Goal: Task Accomplishment & Management: Manage account settings

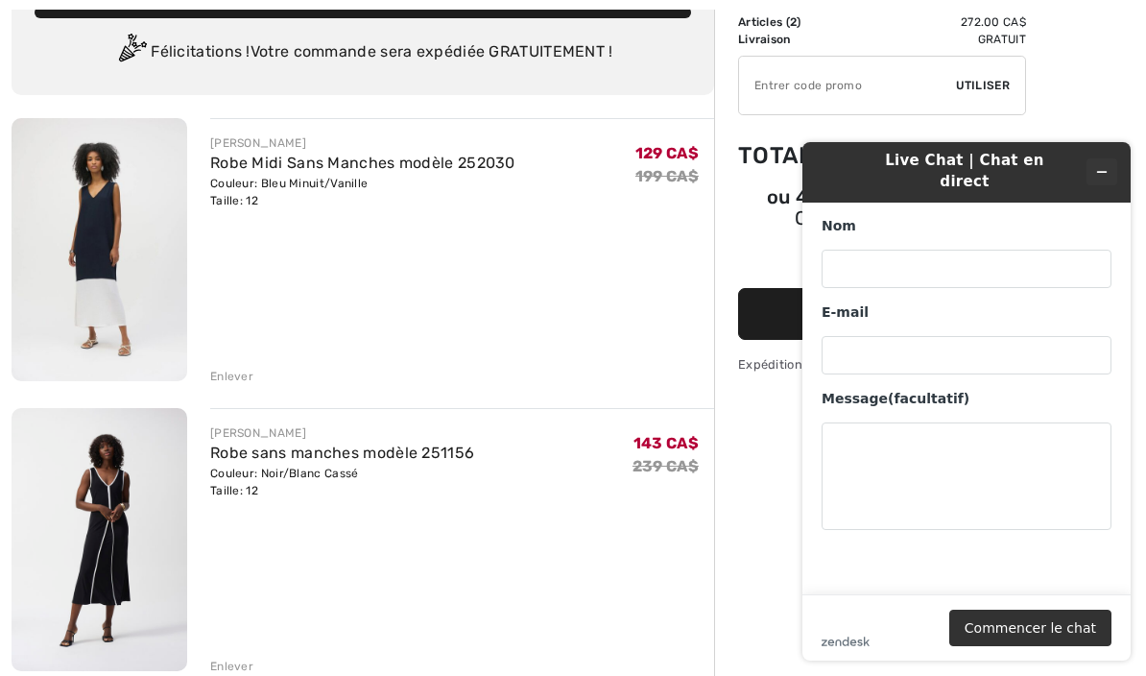
click at [1094, 158] on button "Réduire le widget" at bounding box center [1102, 171] width 31 height 27
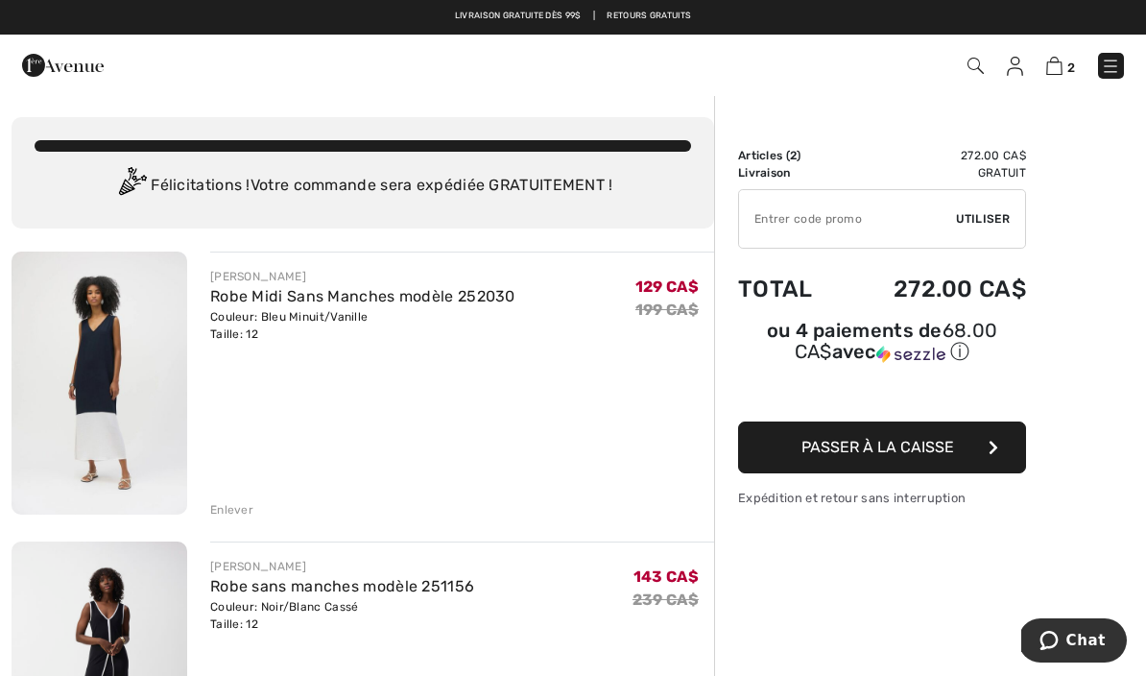
click at [1008, 73] on img at bounding box center [1015, 66] width 16 height 19
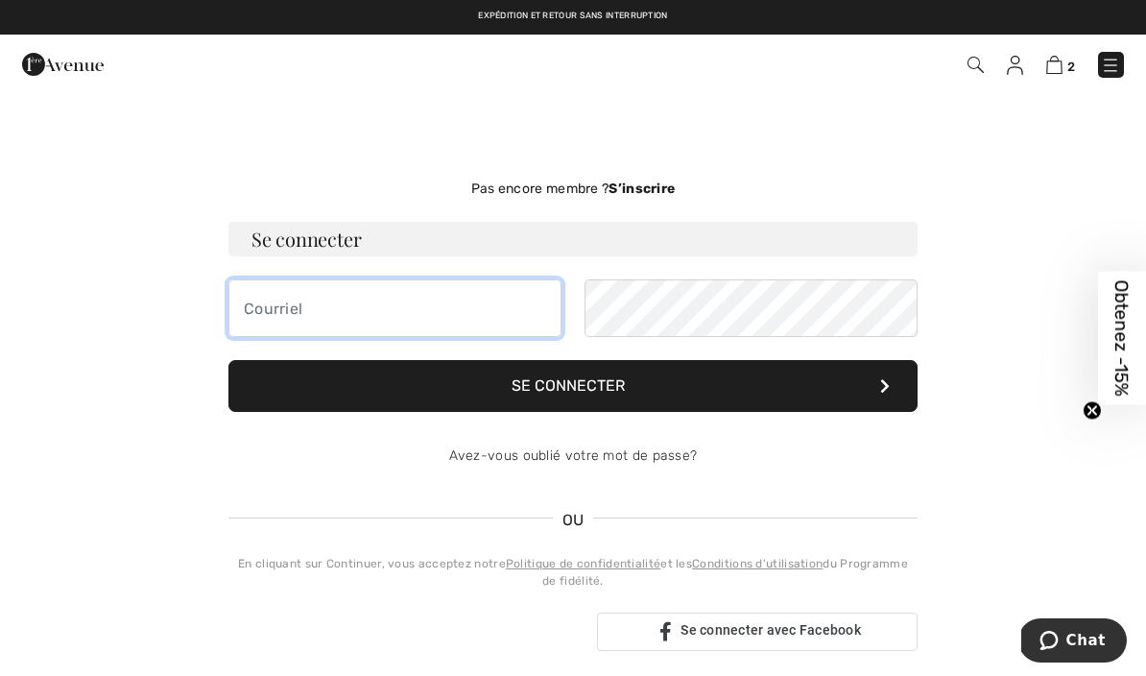
click at [389, 319] on input "email" at bounding box center [394, 308] width 333 height 58
type input "[EMAIL_ADDRESS][DOMAIN_NAME]"
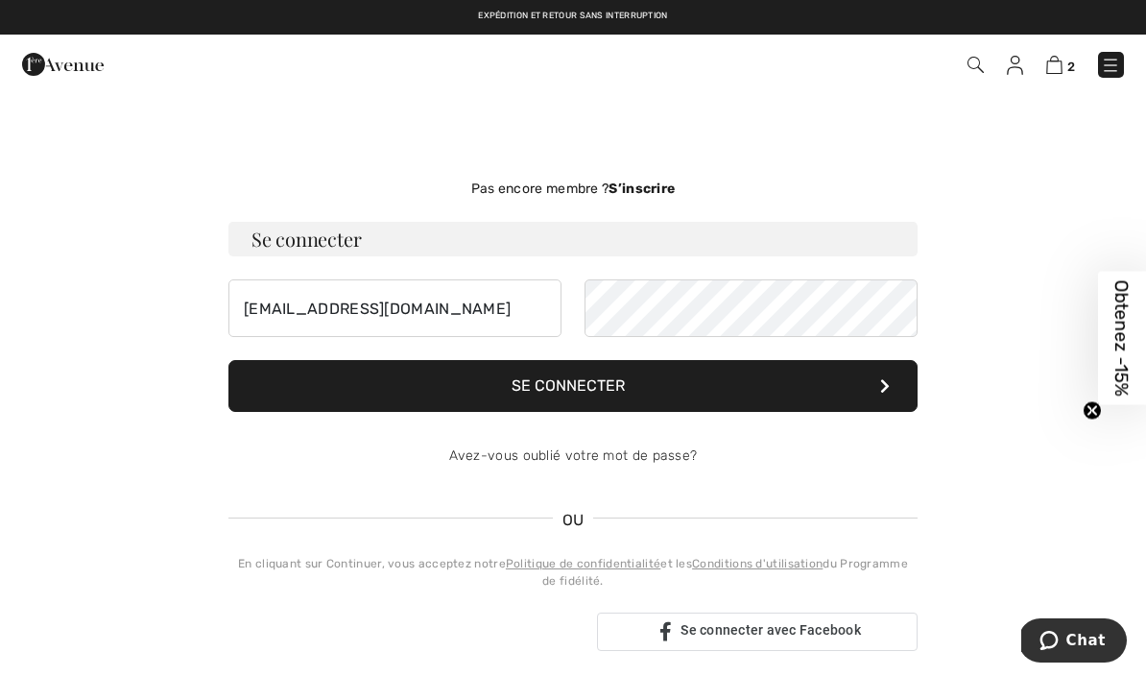
click at [582, 402] on button "Se connecter" at bounding box center [572, 386] width 689 height 52
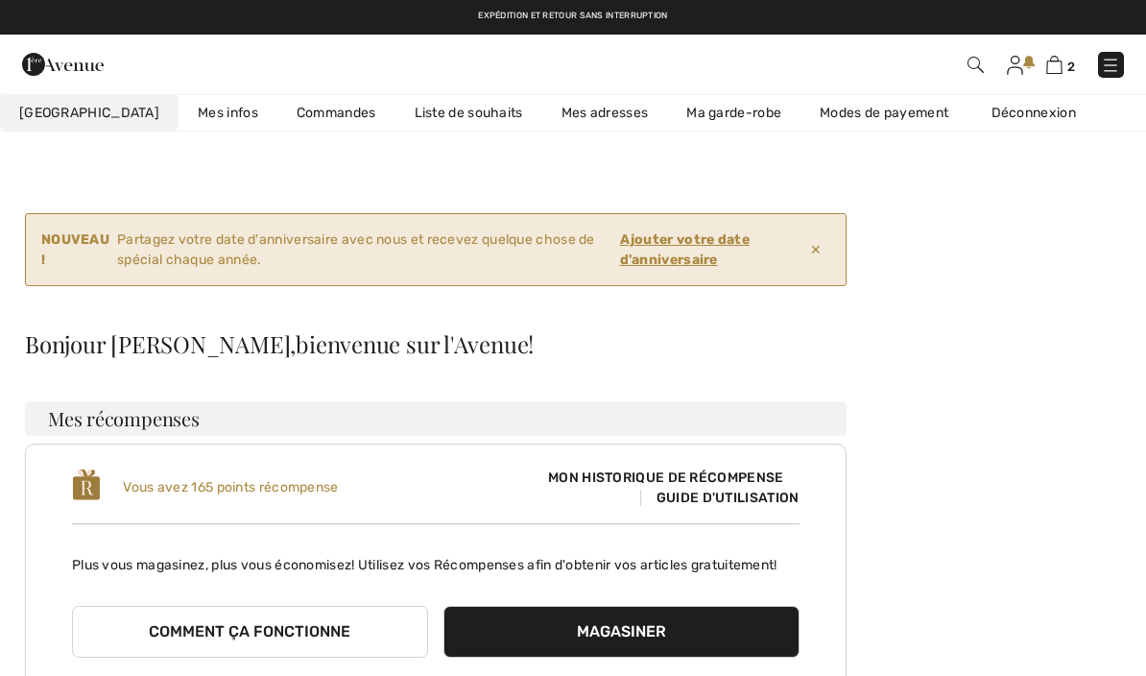
click at [674, 257] on ins "Ajouter votre date d'anniversaire" at bounding box center [685, 249] width 130 height 36
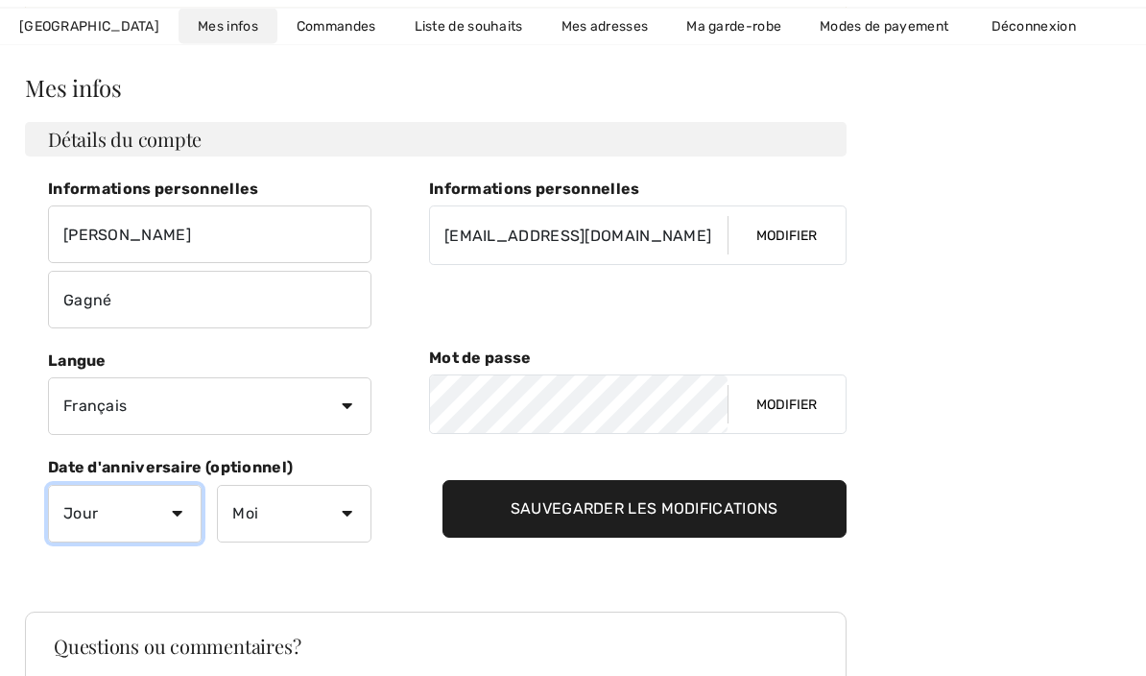
click at [98, 525] on select "Jour 1 2 3 4 5 6 7 8 9 10 11 12 13 14 15 16 17 18 19 20 21 22 23 24 25 26 27 28…" at bounding box center [125, 515] width 154 height 58
select select "26"
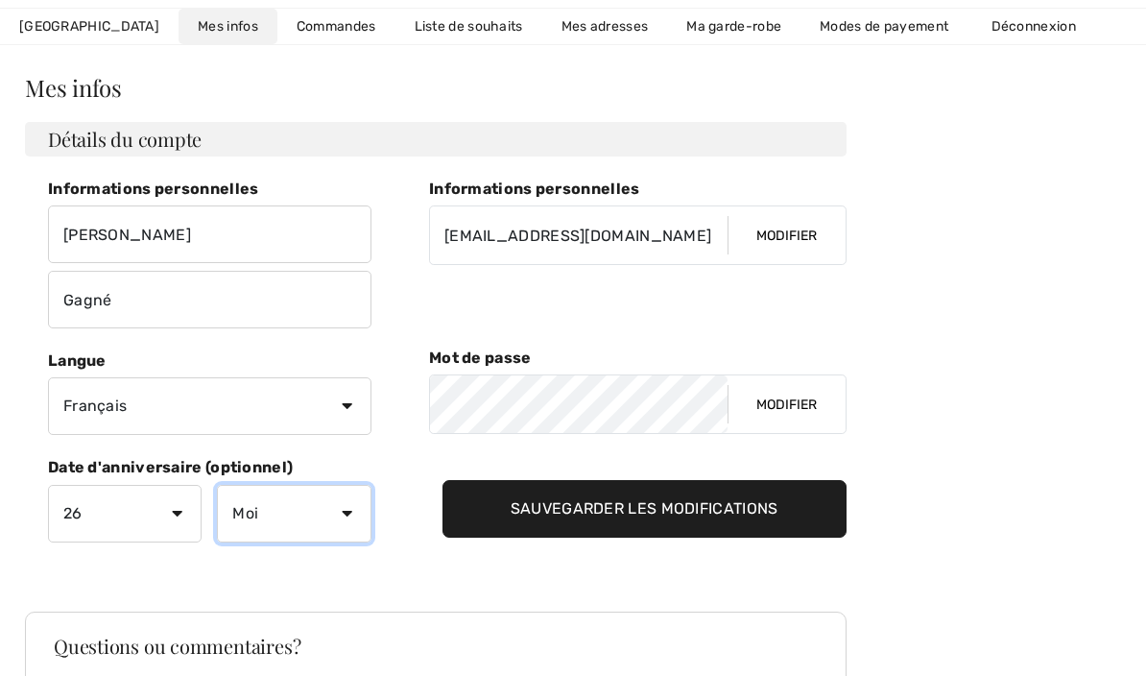
click at [247, 528] on select "Moi Janvier Février Mars Avril Mai Juin Juillet Aout Septembre Octobre Novembre…" at bounding box center [294, 514] width 154 height 58
select select "9"
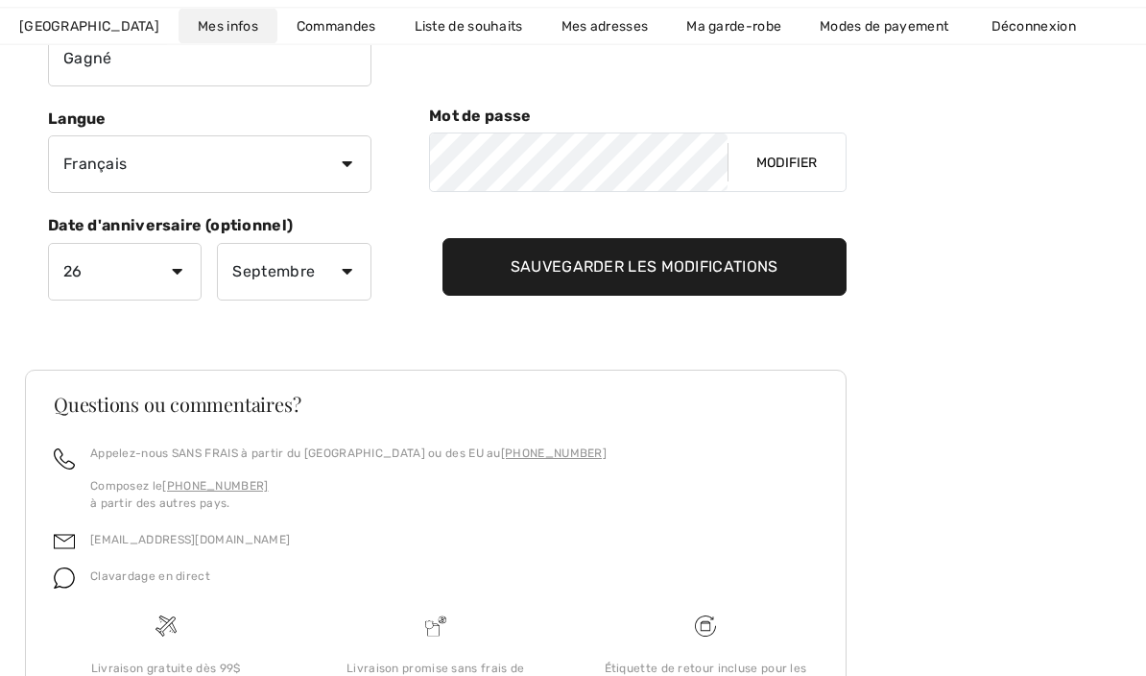
click at [616, 271] on input "Sauvegarder les modifications" at bounding box center [645, 268] width 404 height 58
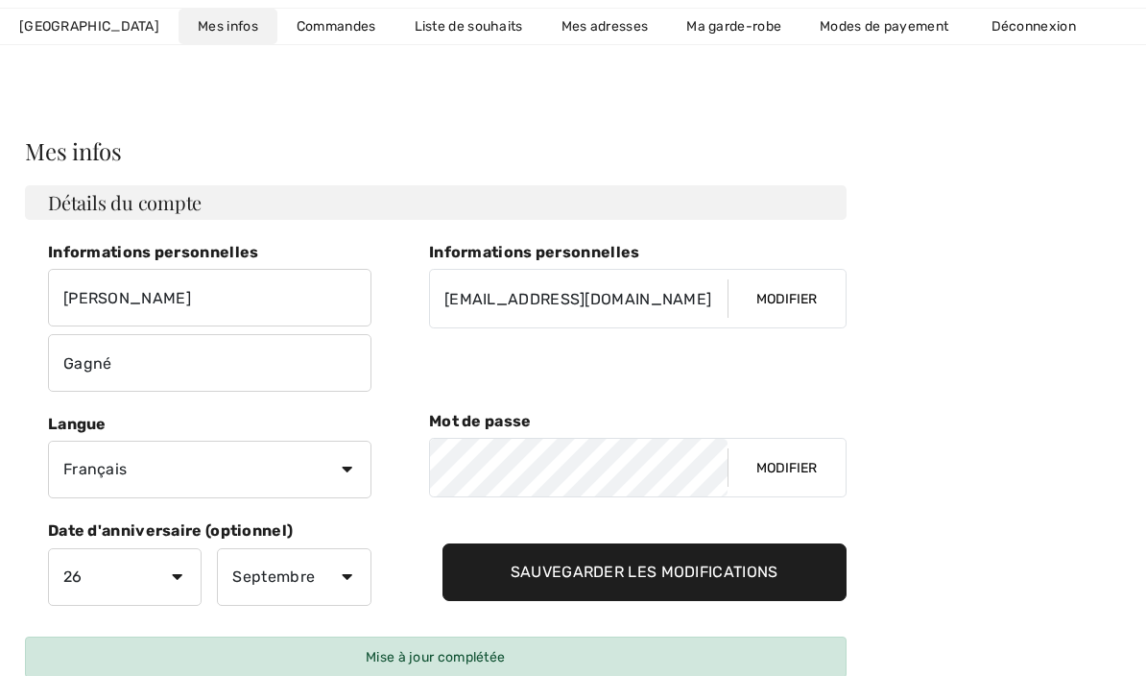
scroll to position [0, 0]
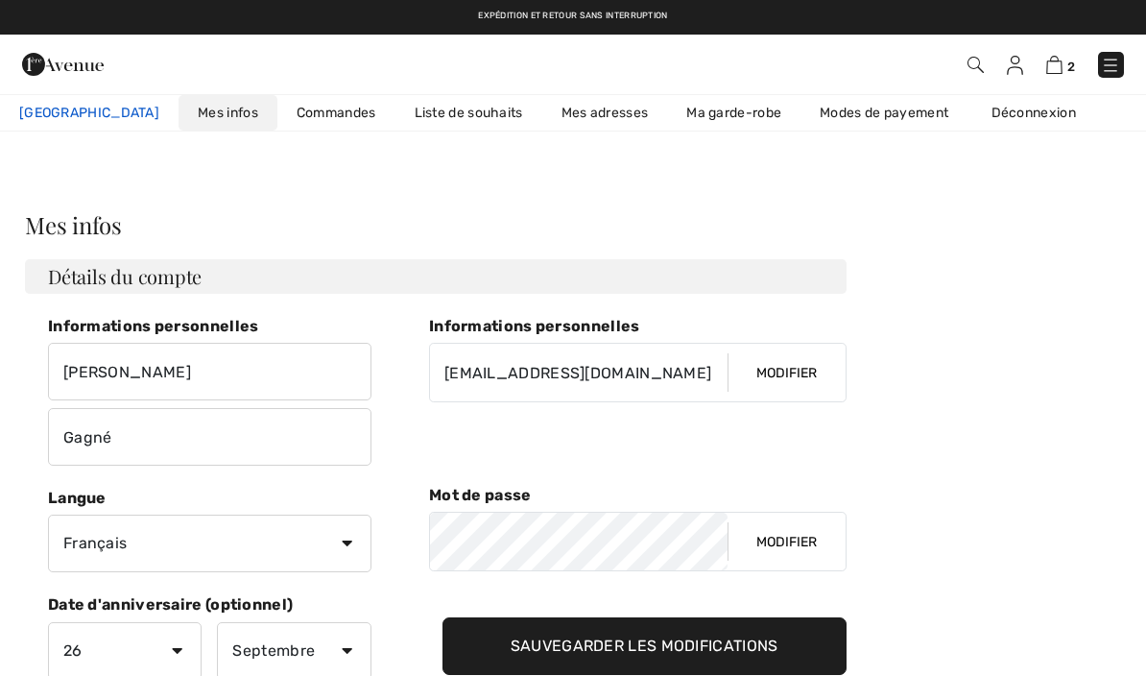
click at [62, 114] on span "Mon Avenue" at bounding box center [89, 113] width 140 height 20
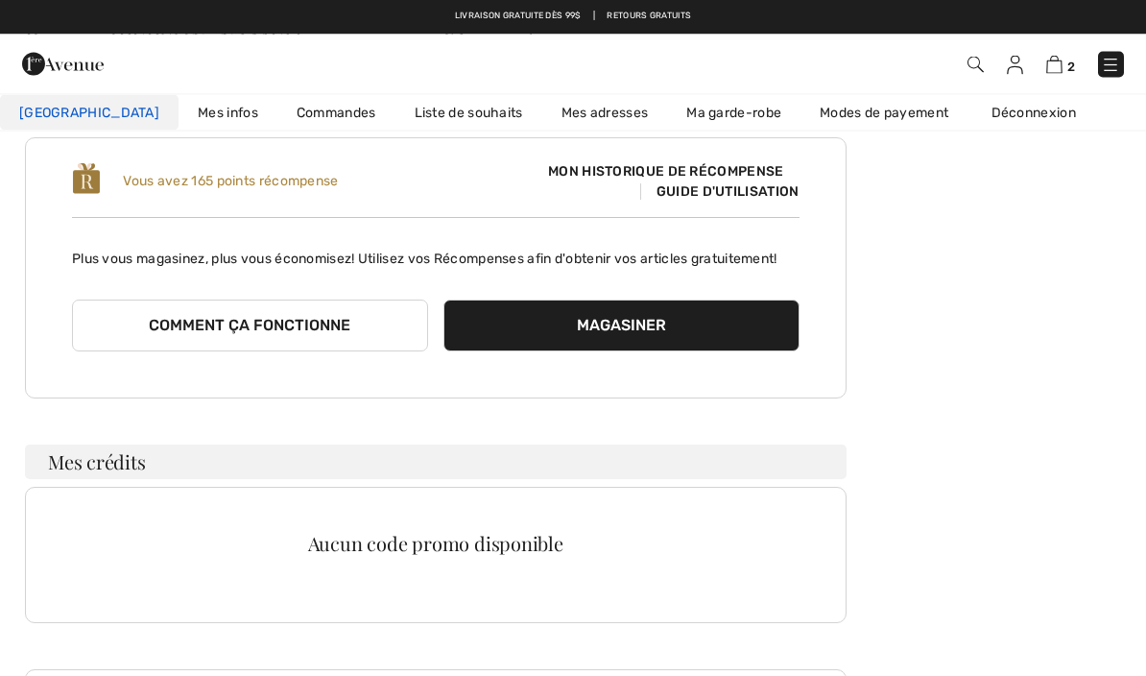
scroll to position [185, 0]
click at [123, 341] on button "Comment ça fonctionne" at bounding box center [250, 327] width 356 height 52
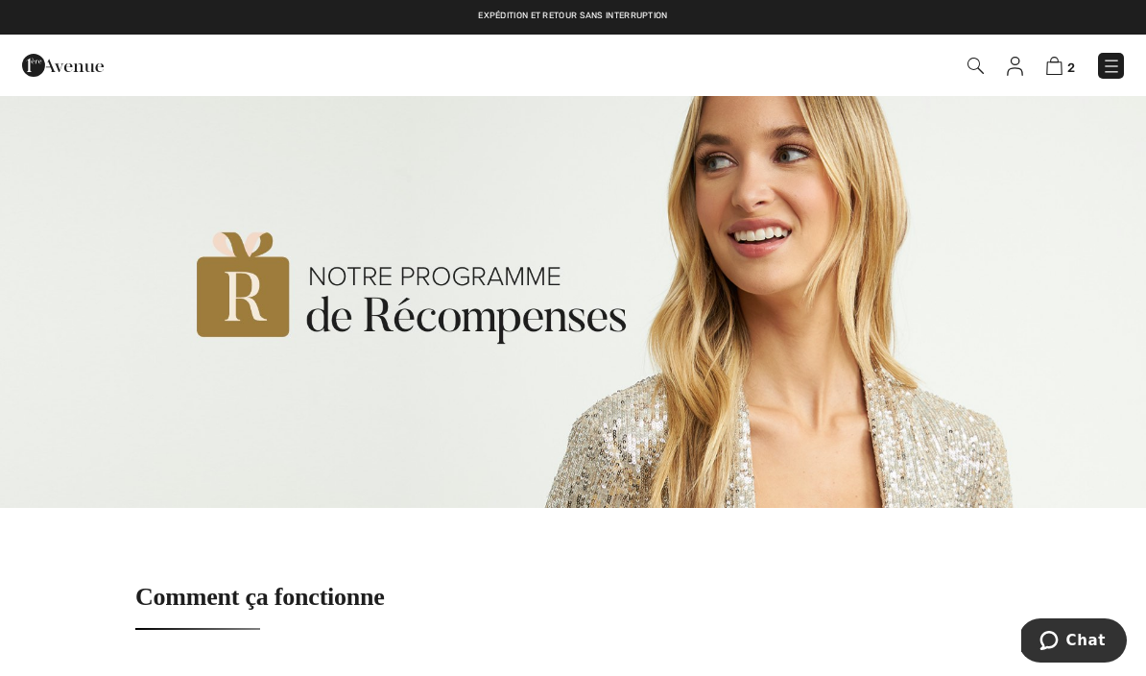
click at [1115, 71] on img at bounding box center [1111, 66] width 19 height 19
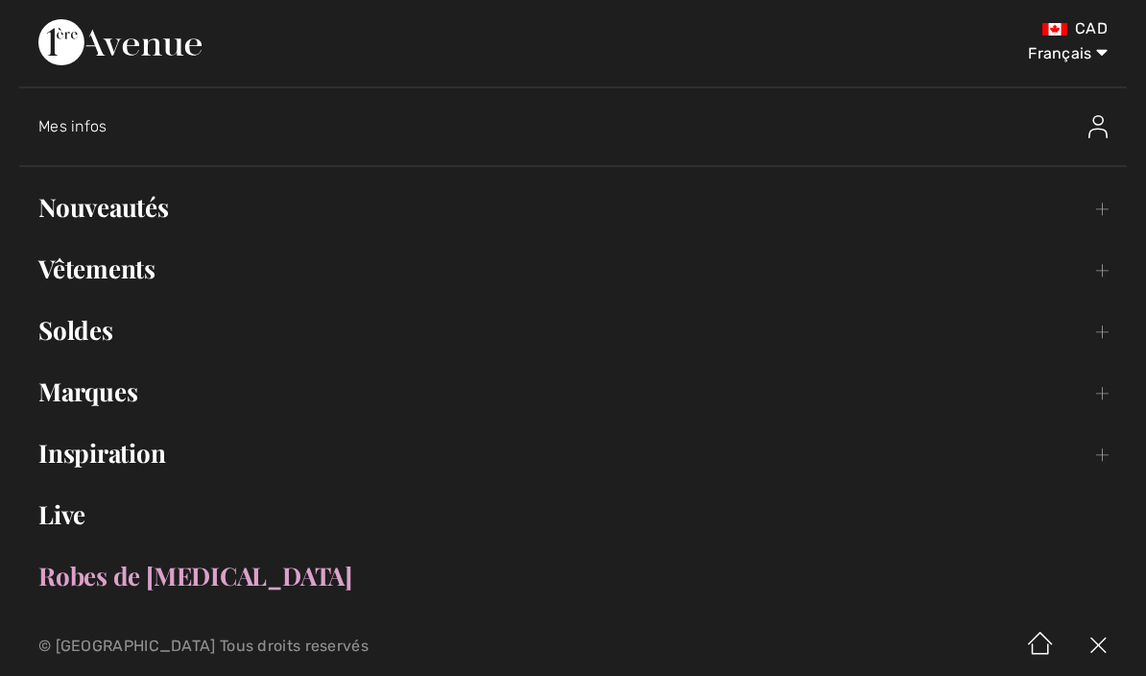
click at [95, 223] on link "Nouveautés Toggle submenu" at bounding box center [573, 207] width 1108 height 42
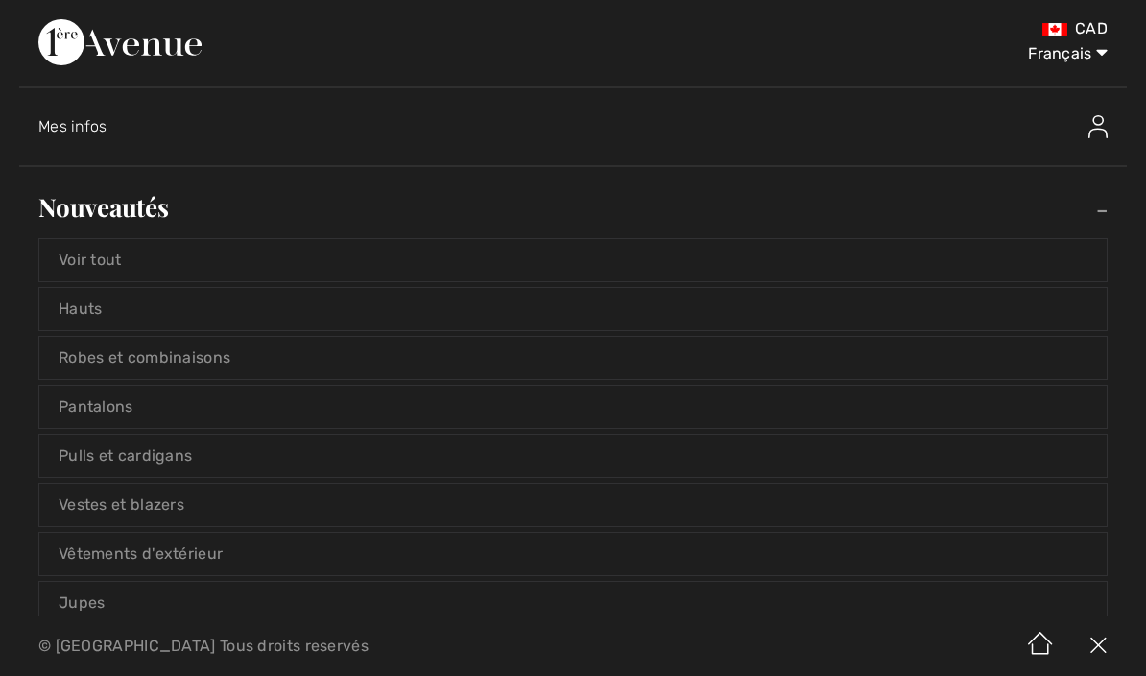
click at [75, 306] on link "Hauts" at bounding box center [572, 309] width 1067 height 42
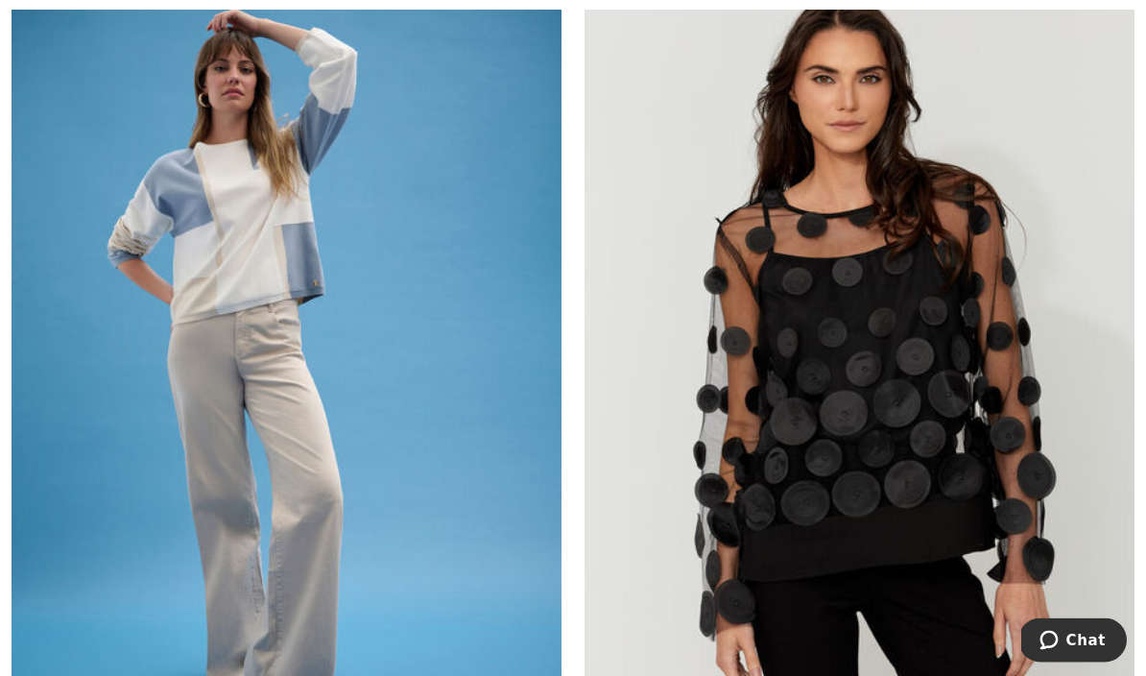
scroll to position [13400, 0]
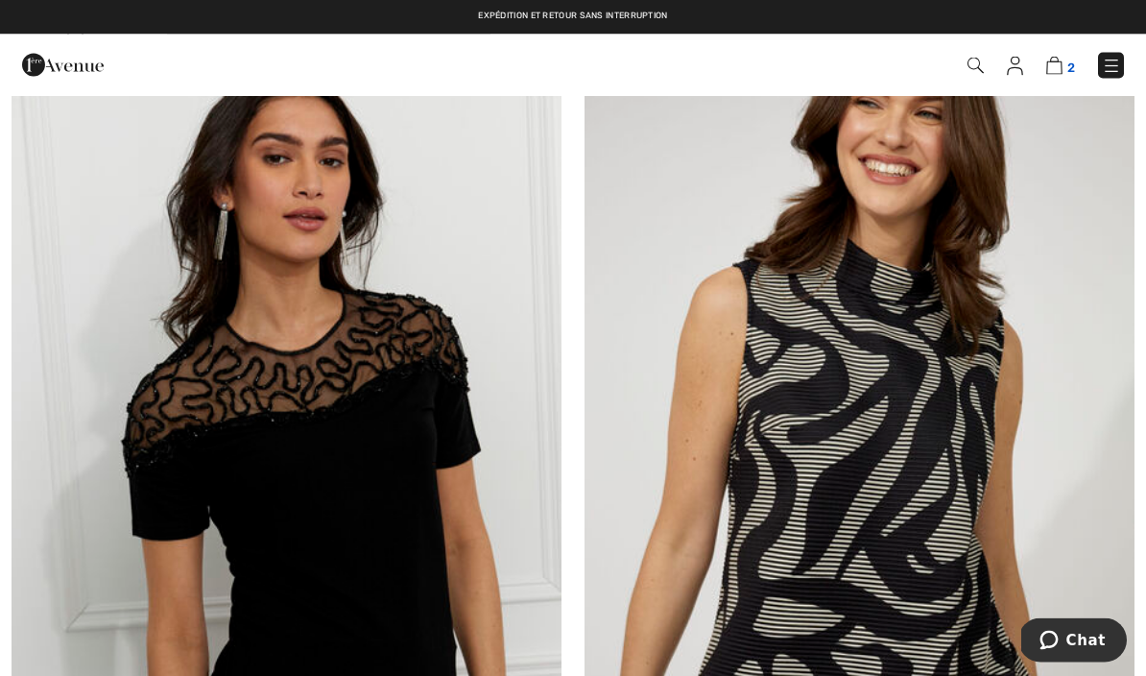
click at [1052, 72] on img at bounding box center [1054, 66] width 16 height 18
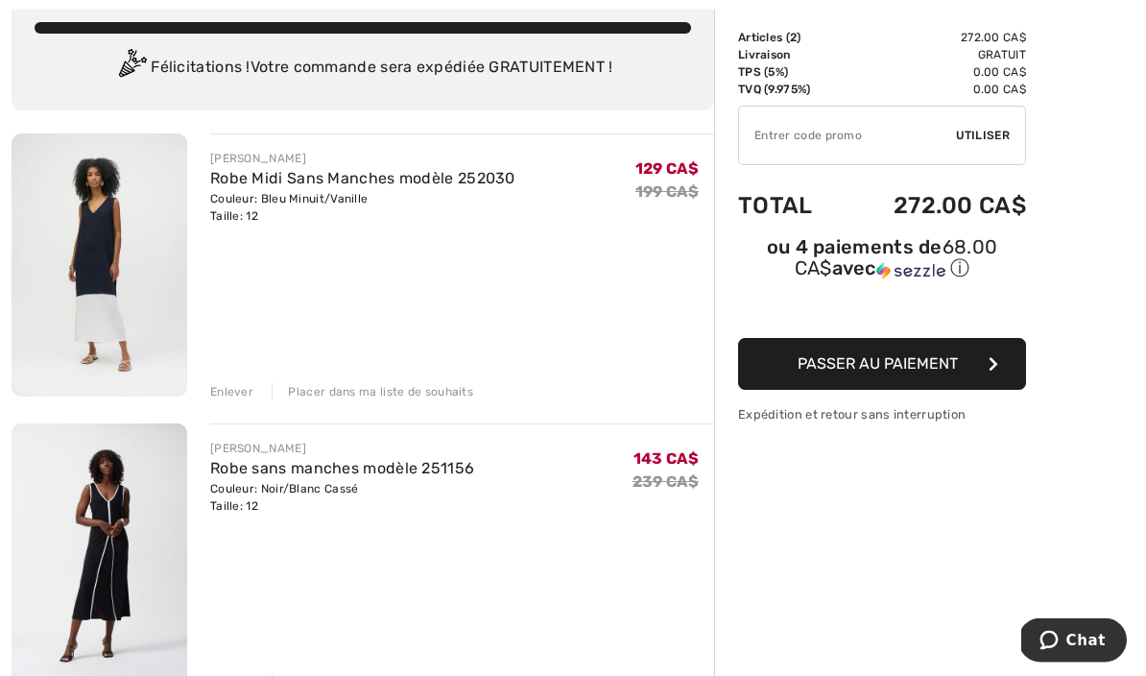
scroll to position [119, 0]
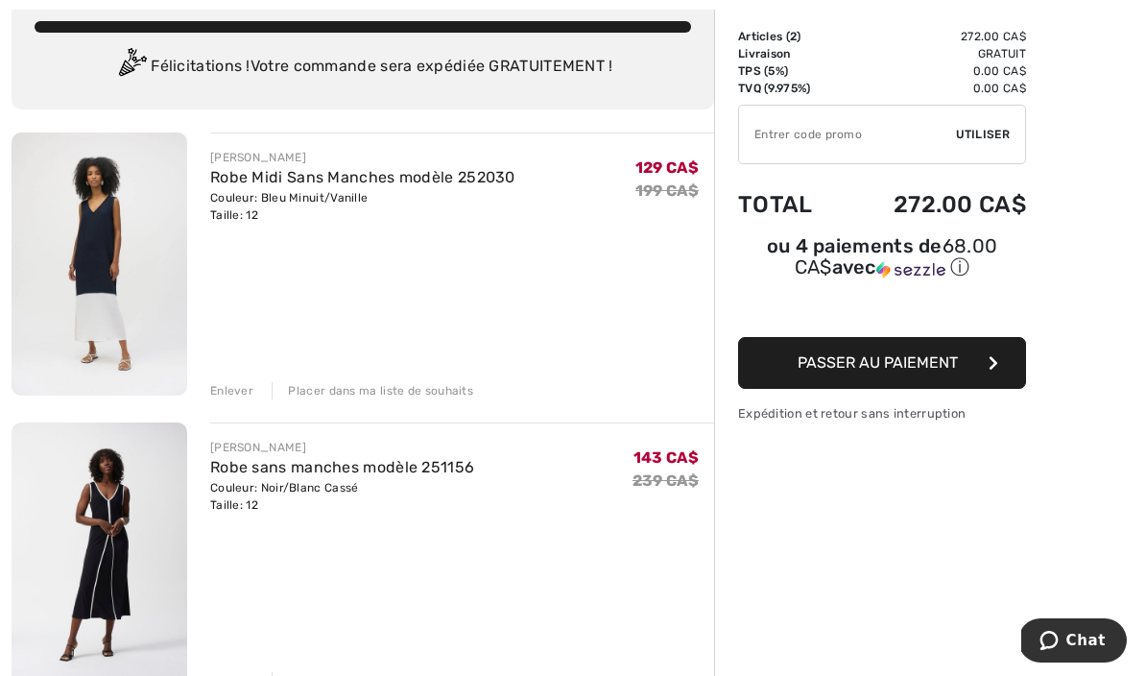
click at [114, 272] on img at bounding box center [100, 263] width 176 height 263
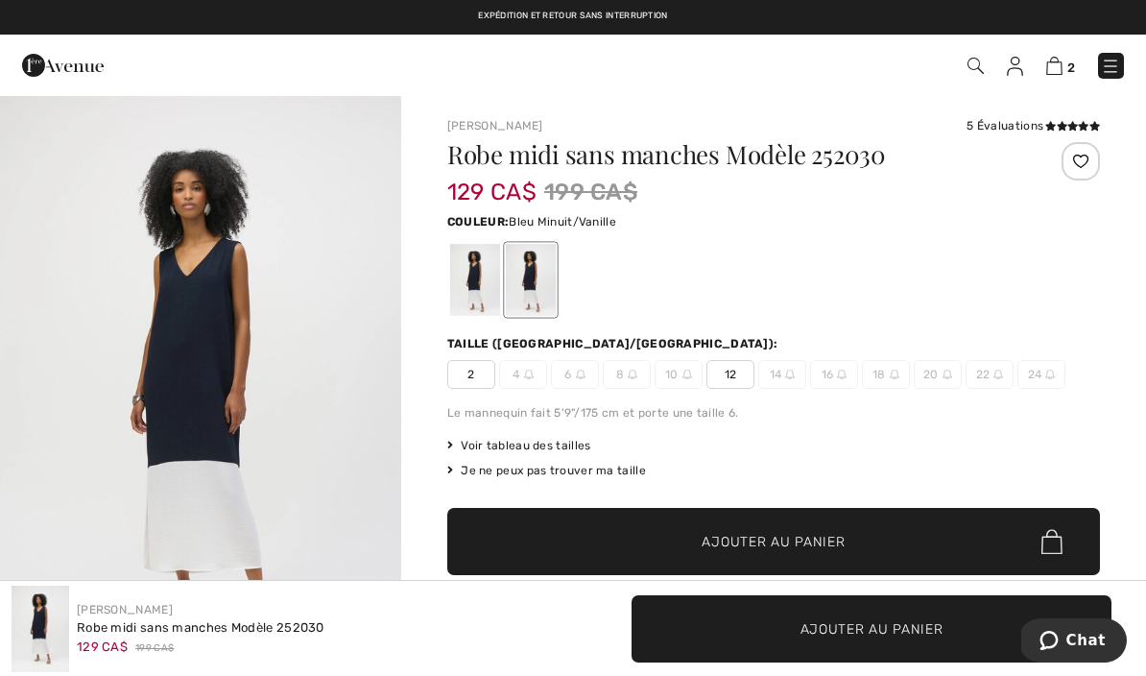
click at [40, 71] on img at bounding box center [63, 65] width 82 height 38
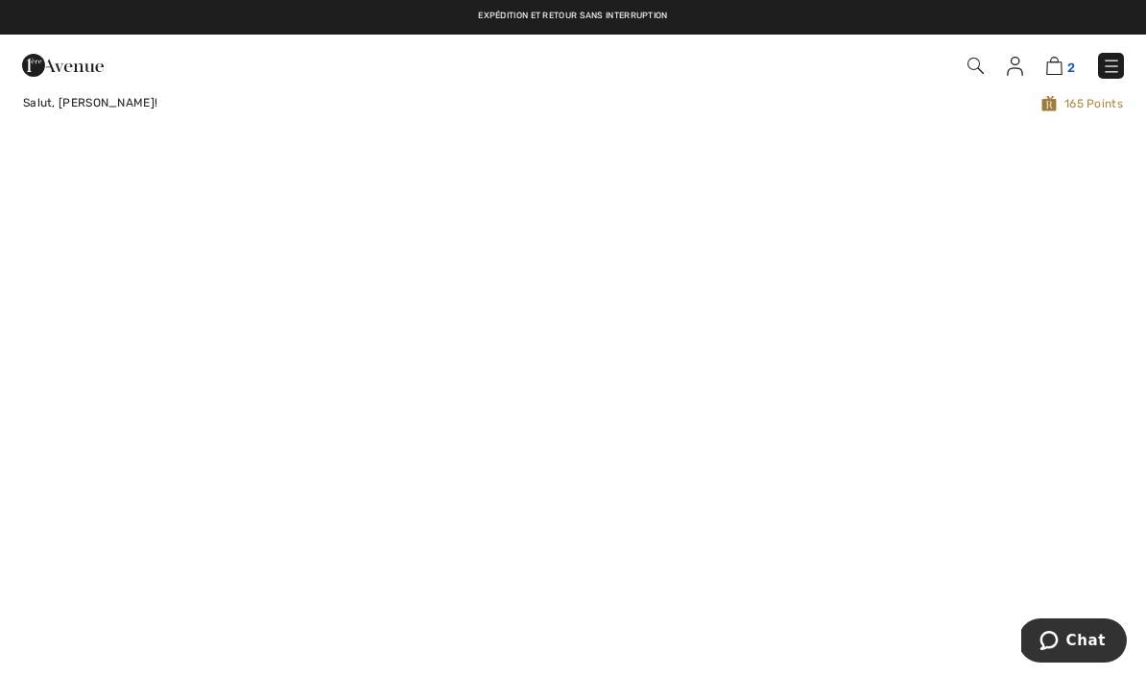
click at [1049, 67] on img at bounding box center [1054, 66] width 16 height 18
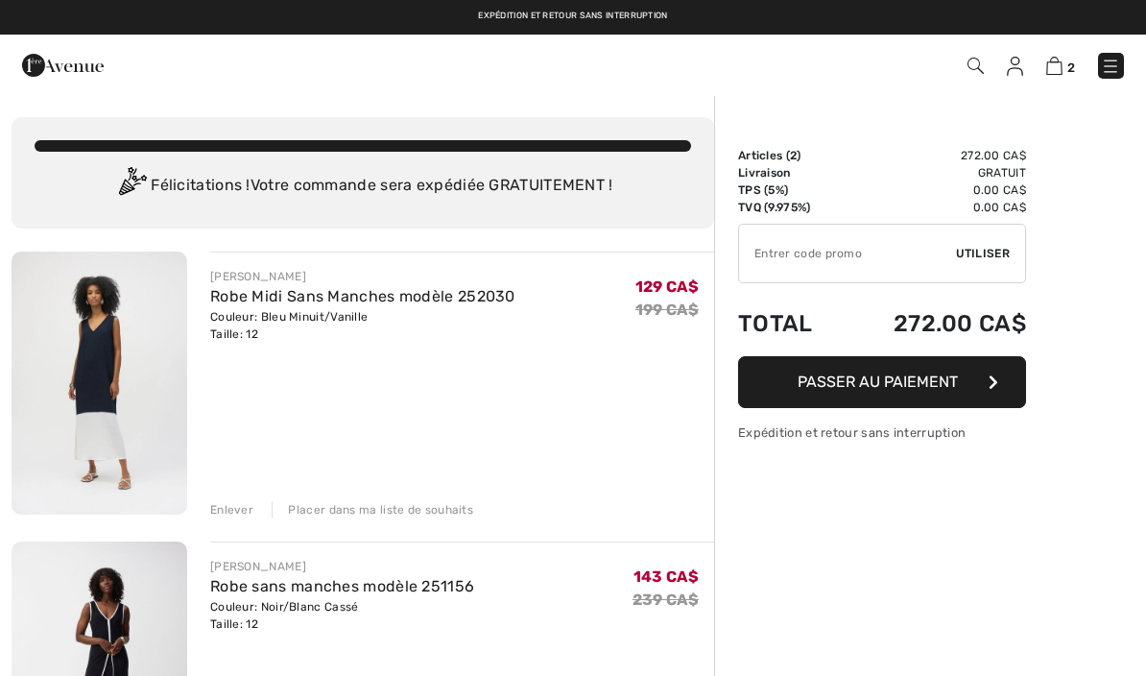
checkbox input "true"
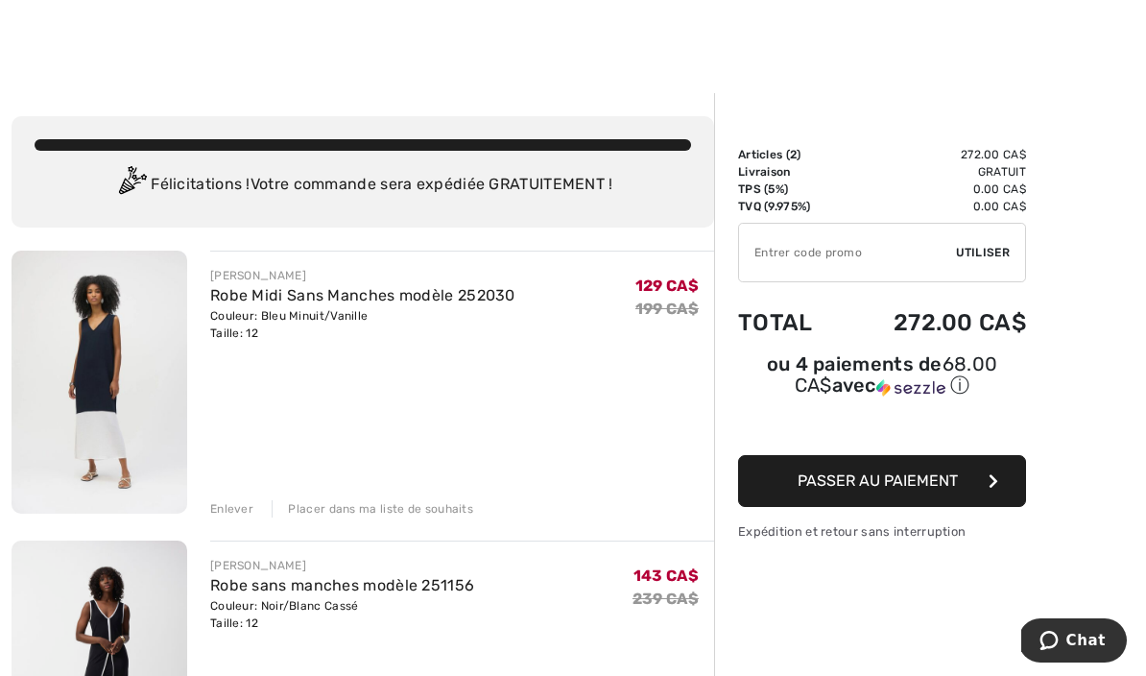
click at [235, 511] on div "Enlever" at bounding box center [231, 508] width 43 height 17
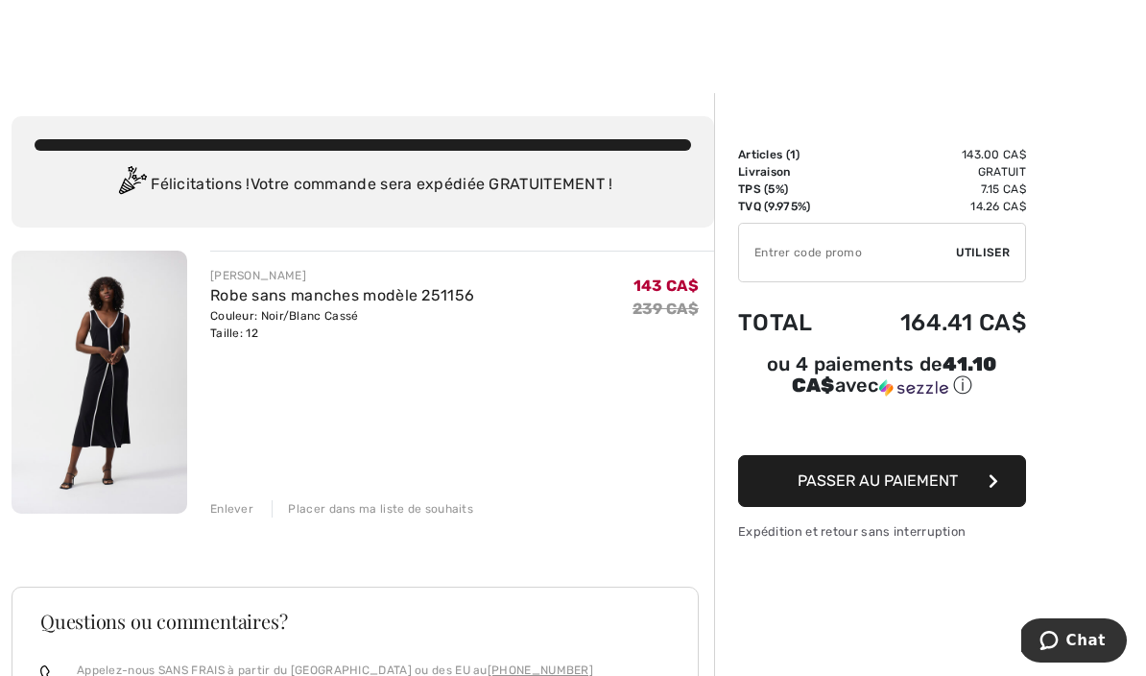
click at [92, 422] on img at bounding box center [100, 382] width 176 height 263
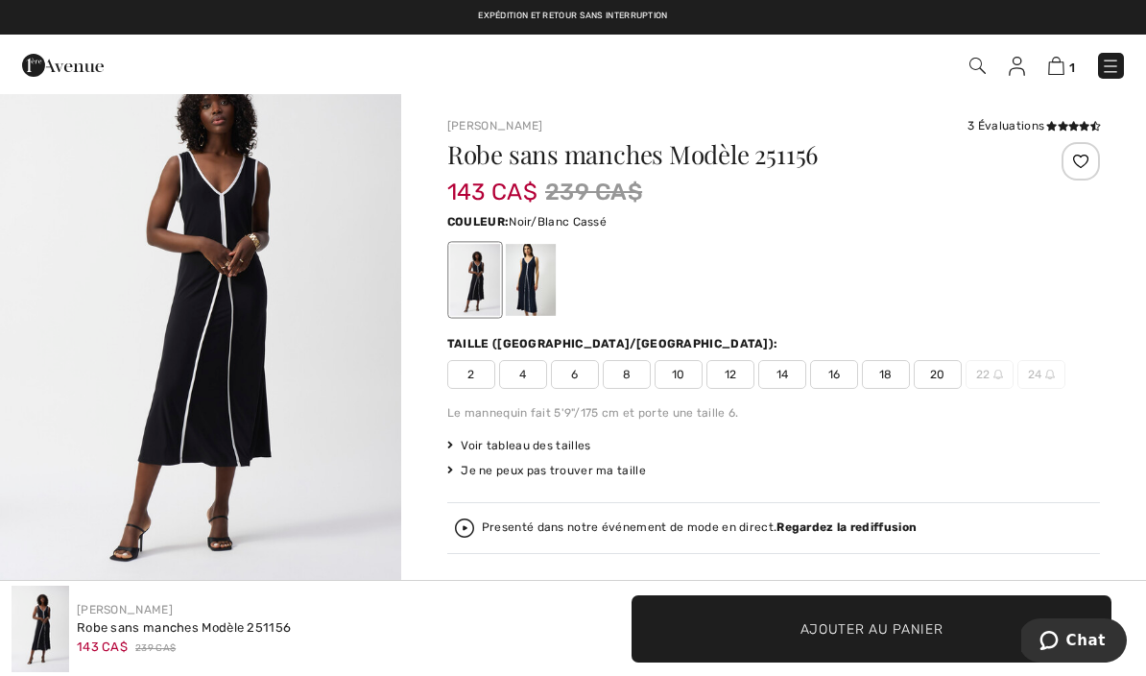
scroll to position [77, 0]
click at [532, 280] on div at bounding box center [531, 280] width 50 height 72
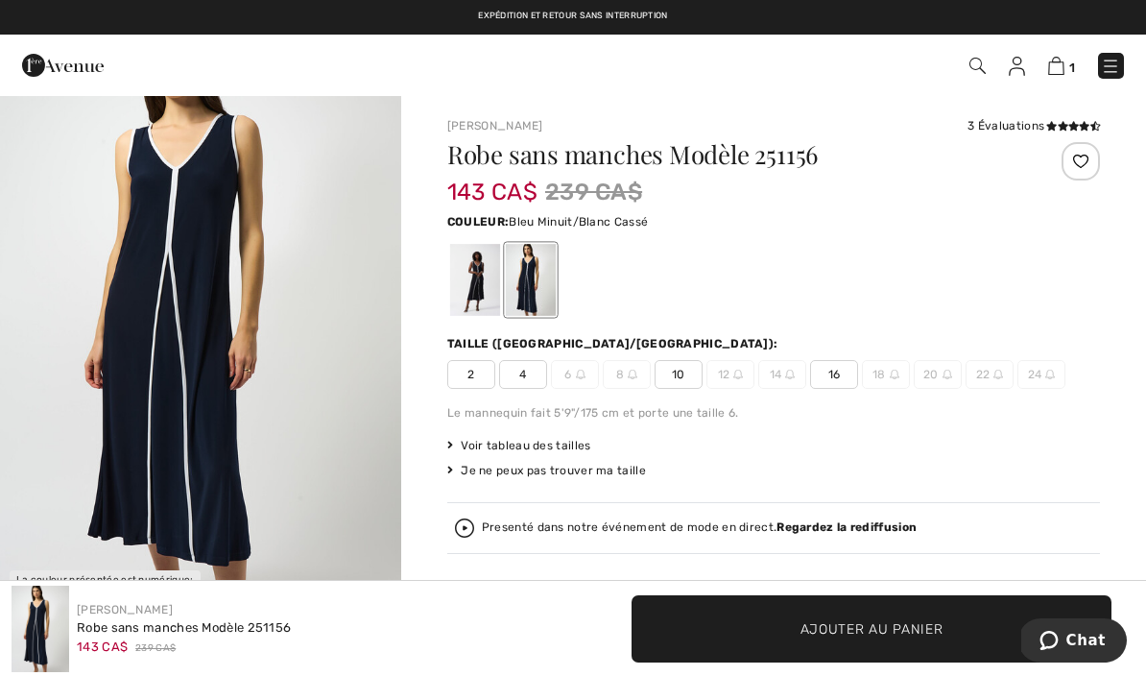
scroll to position [82, 0]
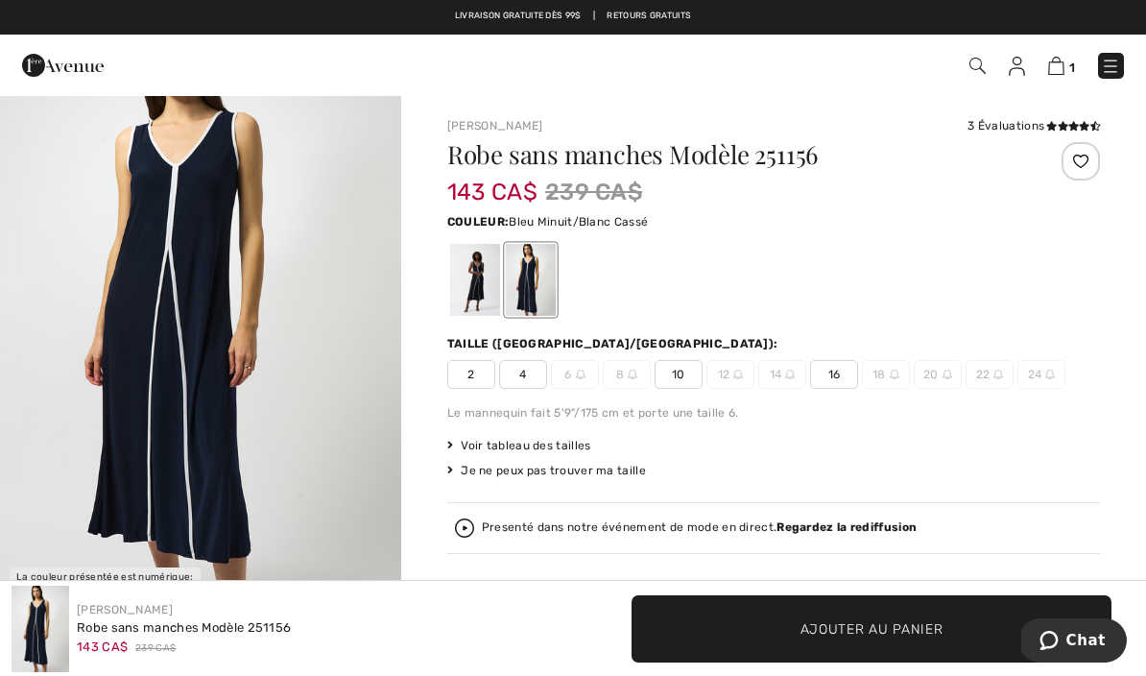
click at [463, 291] on div at bounding box center [475, 280] width 50 height 72
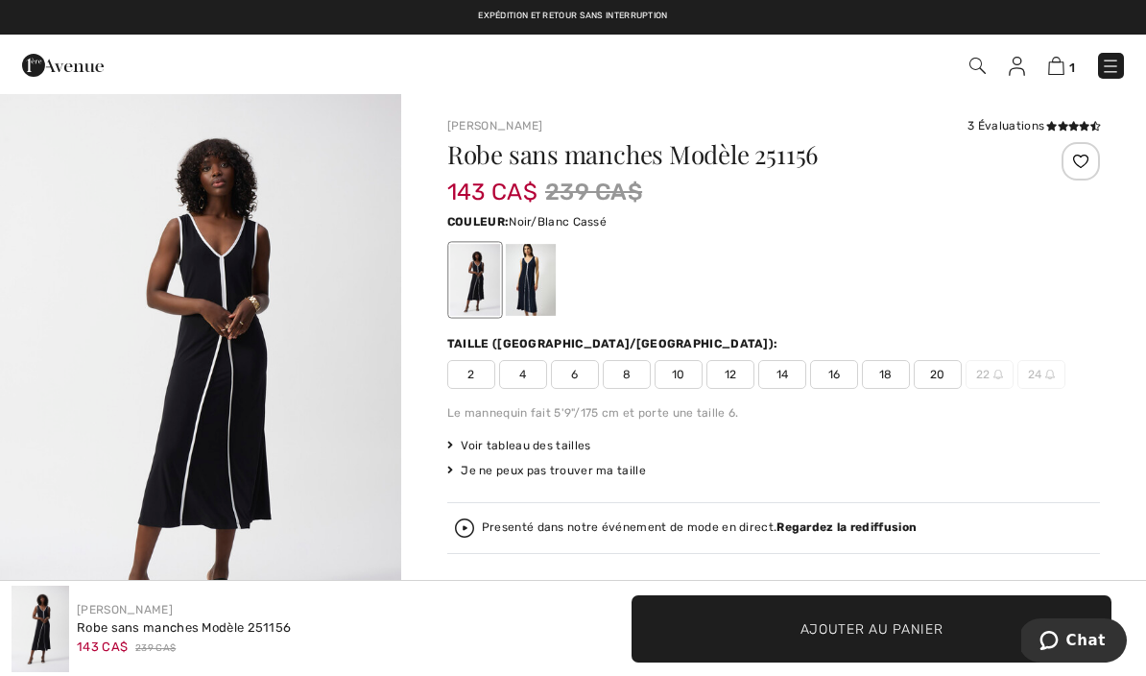
scroll to position [37, 0]
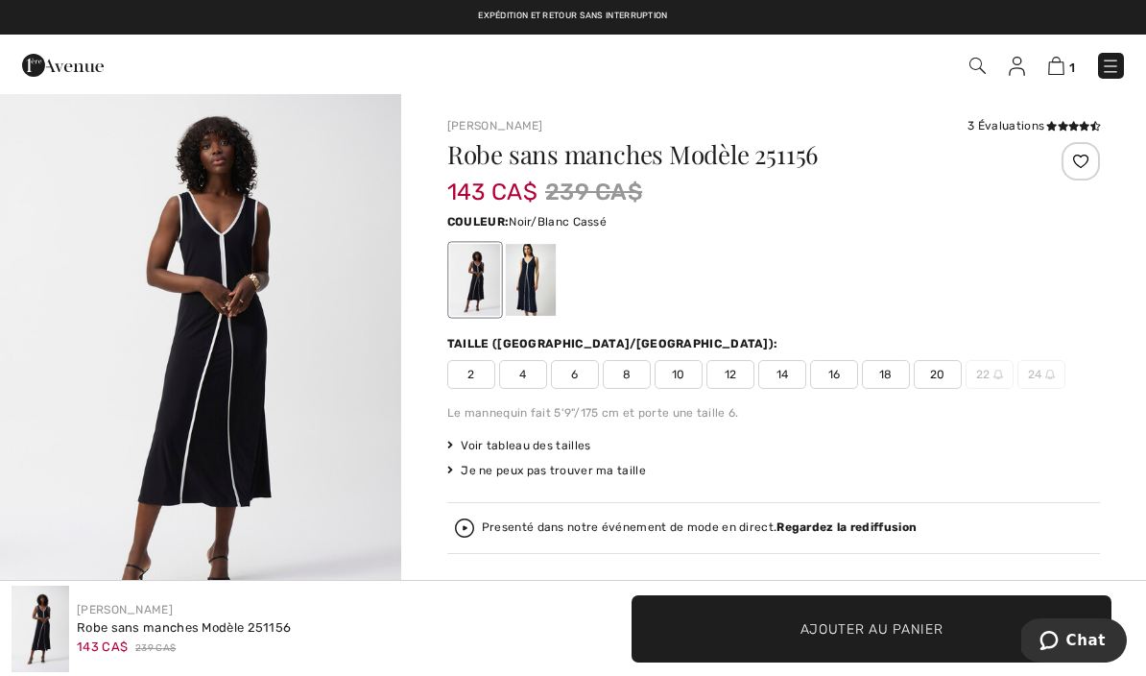
click at [729, 374] on span "12" at bounding box center [731, 374] width 48 height 29
click at [530, 276] on div at bounding box center [531, 280] width 50 height 72
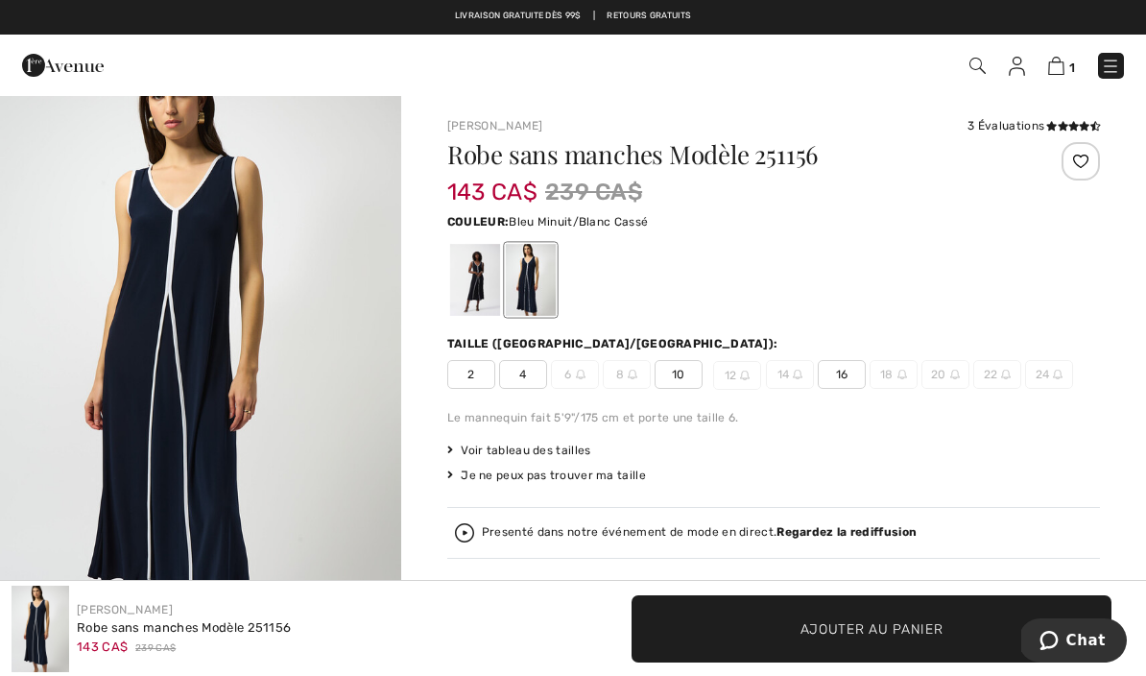
scroll to position [0, 0]
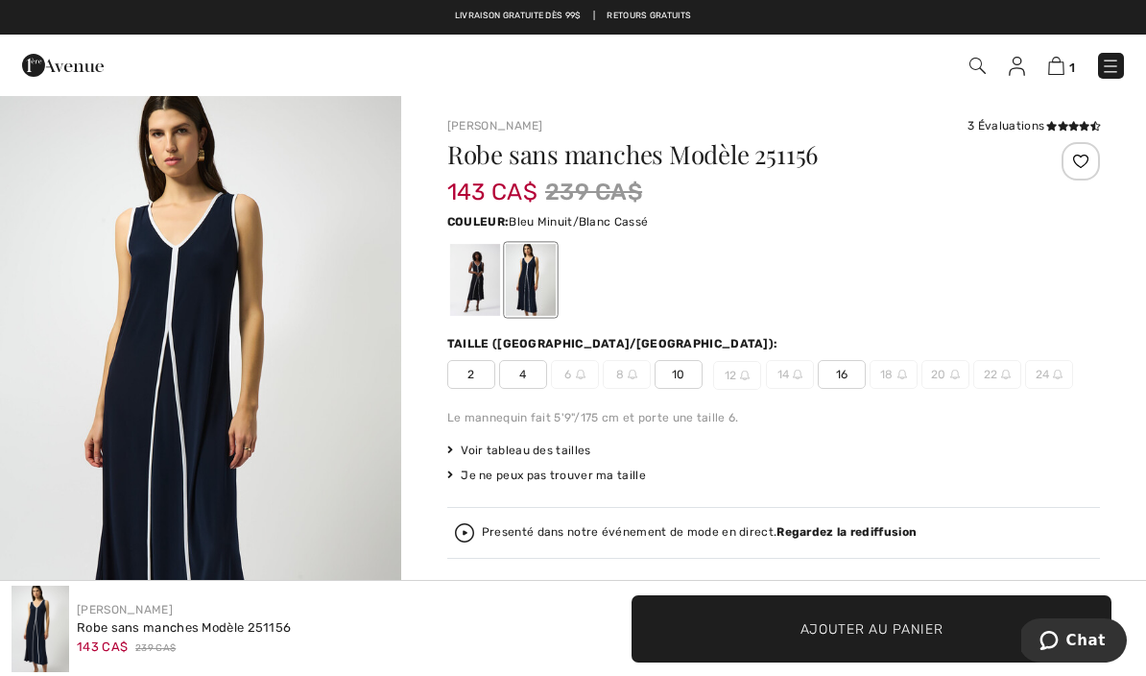
click at [674, 392] on div "2 4 6 8 10 12 14 16 18 20 22 24" at bounding box center [773, 377] width 653 height 34
click at [686, 378] on span "10" at bounding box center [679, 374] width 48 height 29
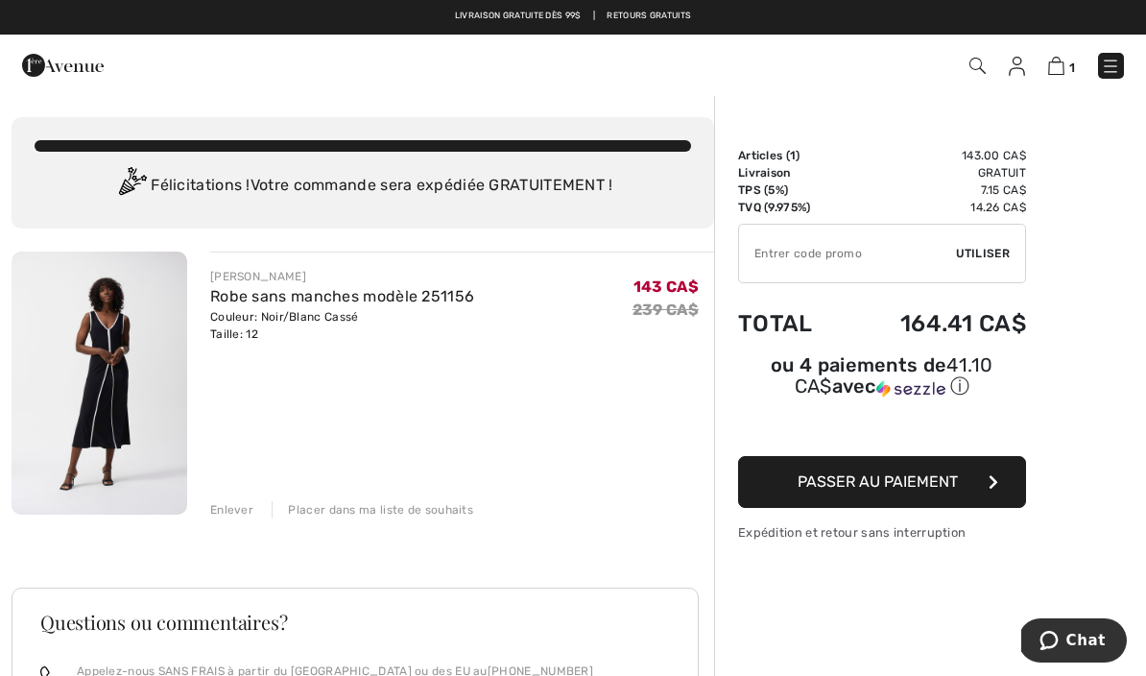
click at [1106, 61] on img at bounding box center [1110, 66] width 19 height 19
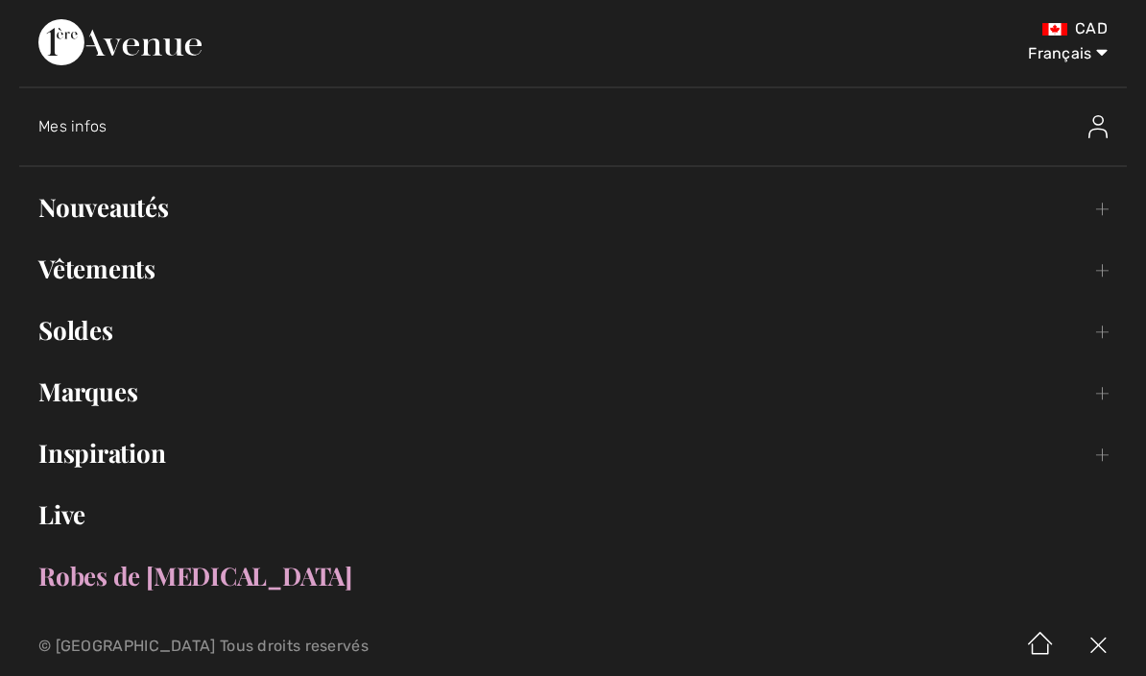
click at [129, 386] on link "Marques Open submenu" at bounding box center [573, 392] width 1108 height 42
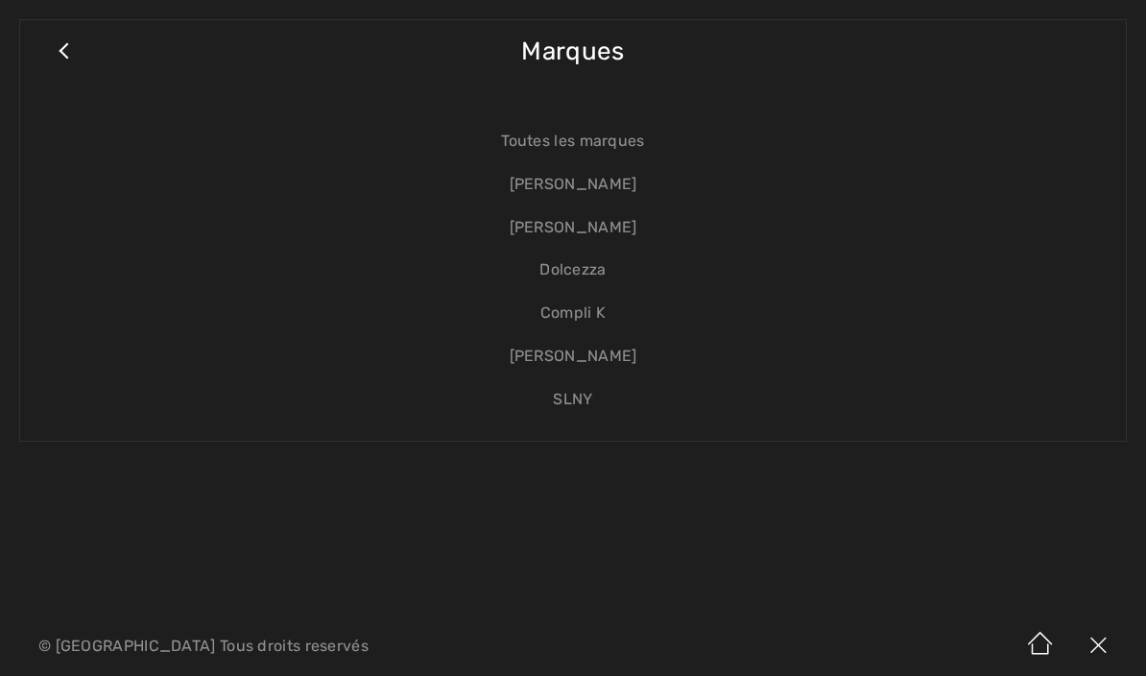
click at [602, 230] on link "[PERSON_NAME]" at bounding box center [572, 227] width 1067 height 43
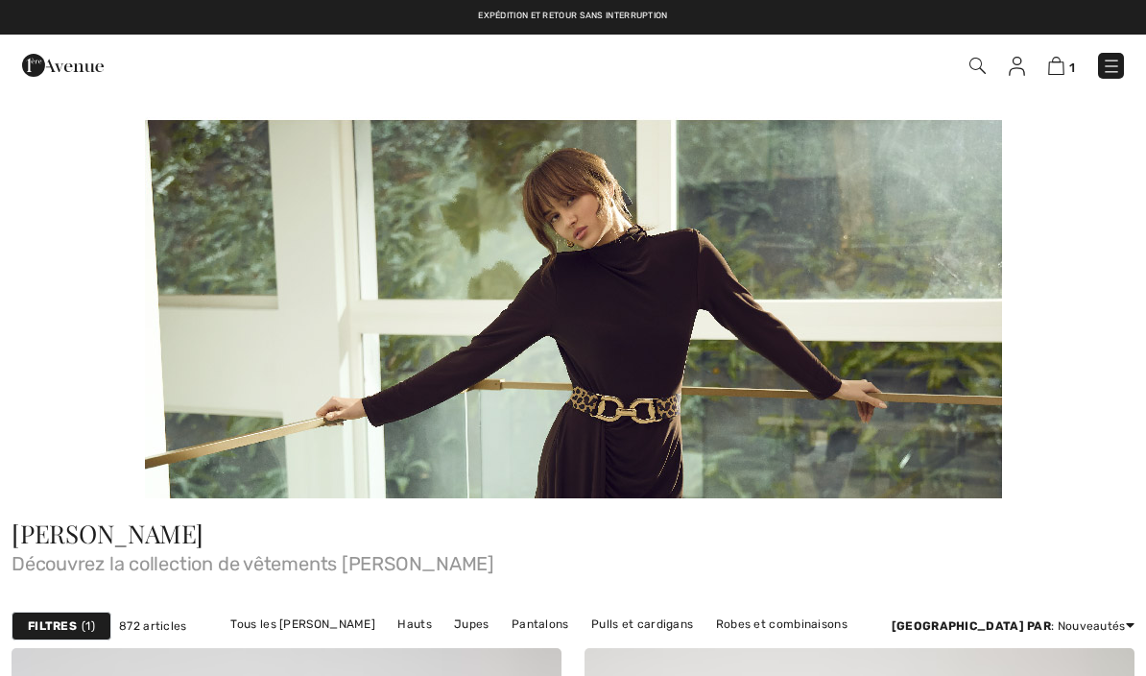
checkbox input "true"
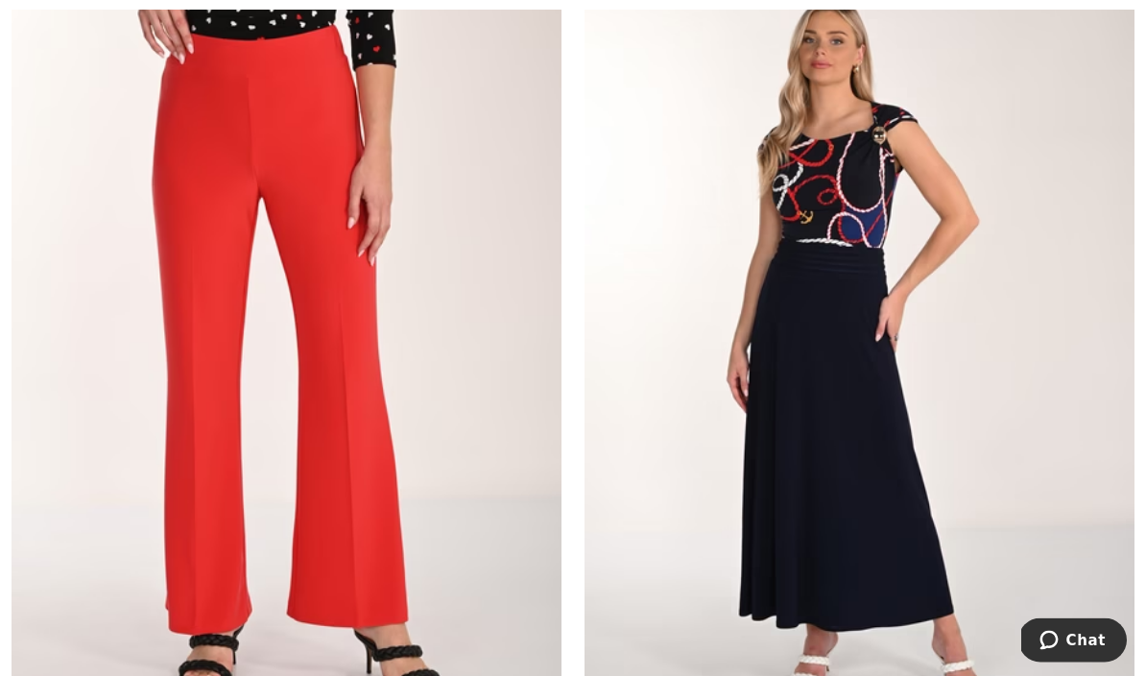
scroll to position [11883, 0]
click at [836, 324] on img at bounding box center [860, 344] width 550 height 826
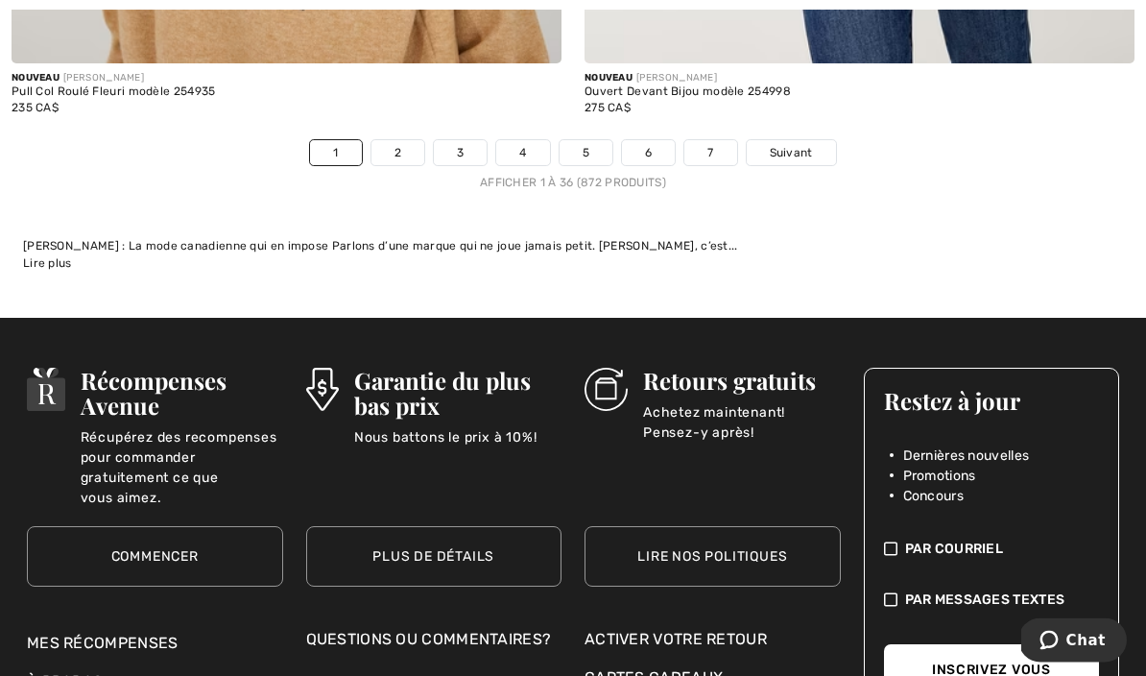
scroll to position [17079, 0]
click at [397, 146] on link "2" at bounding box center [397, 152] width 53 height 25
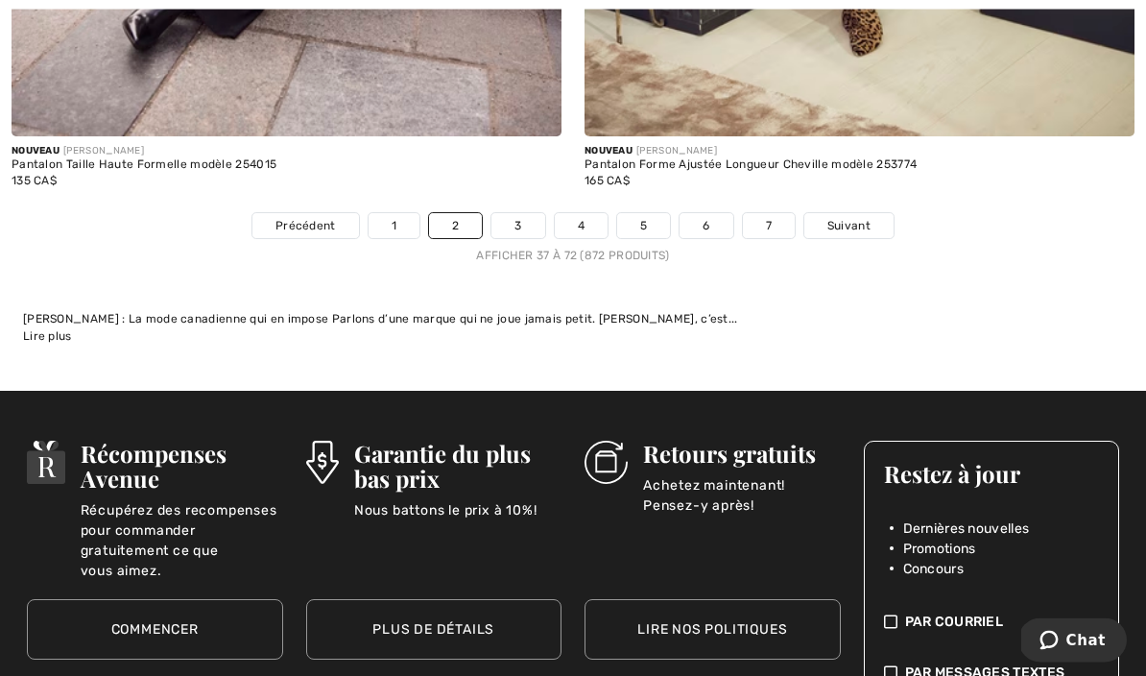
scroll to position [17196, 0]
click at [515, 222] on link "3" at bounding box center [517, 225] width 53 height 25
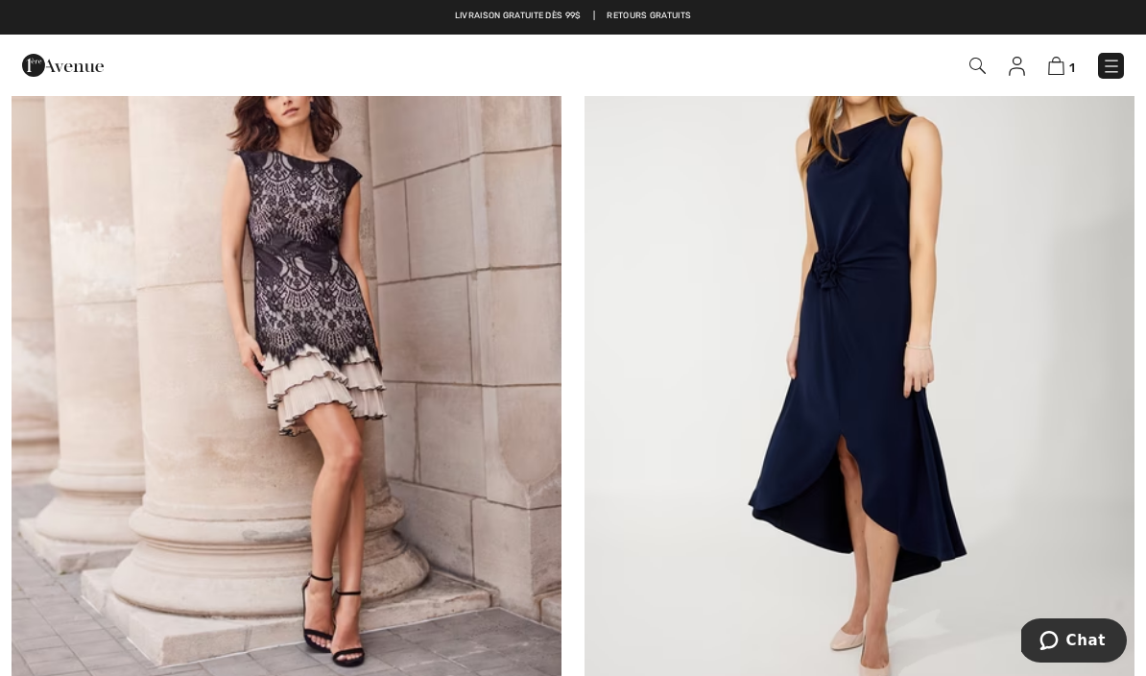
scroll to position [9095, 0]
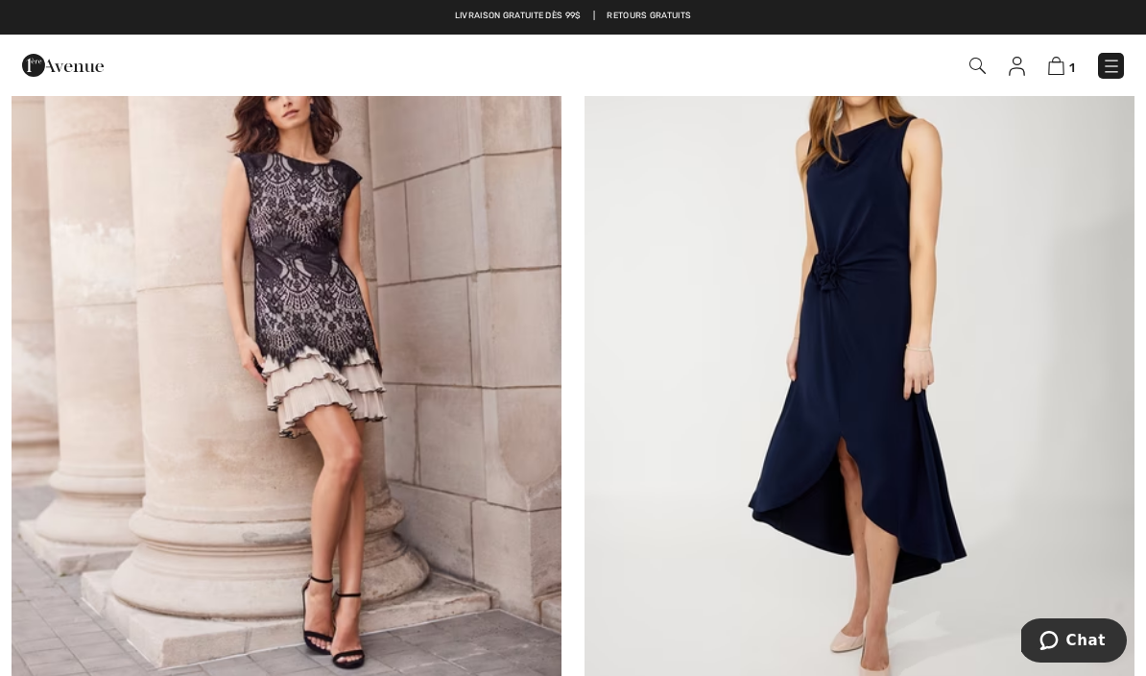
click at [304, 396] on img at bounding box center [287, 346] width 550 height 826
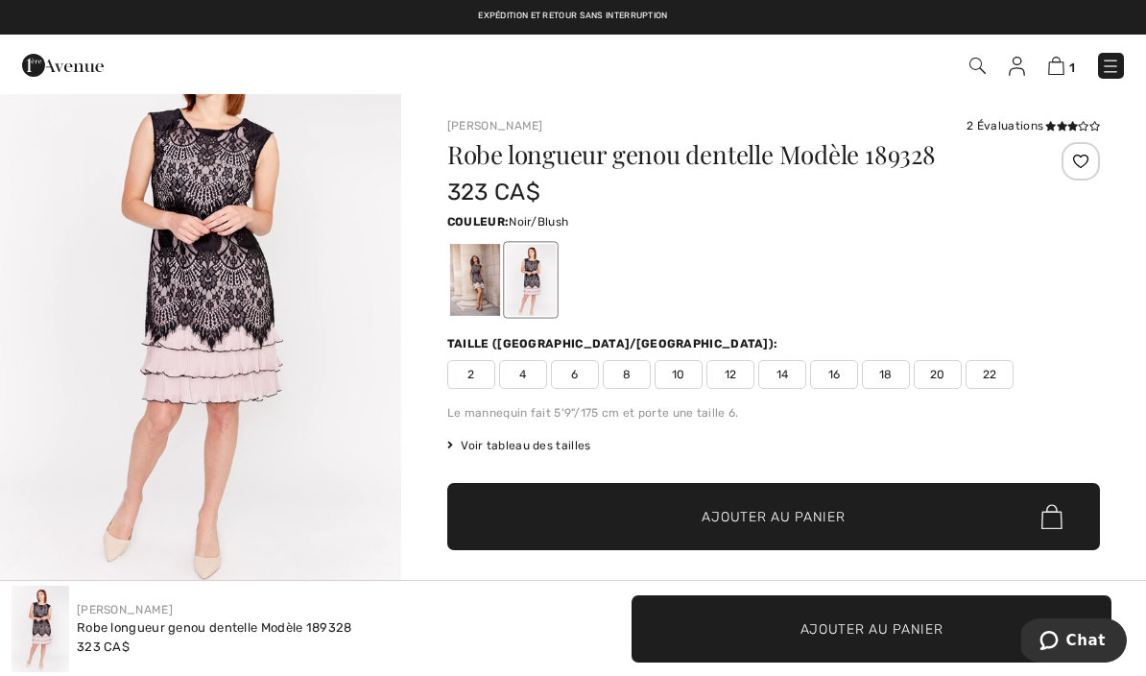
scroll to position [98, 0]
click at [471, 292] on div at bounding box center [475, 280] width 50 height 72
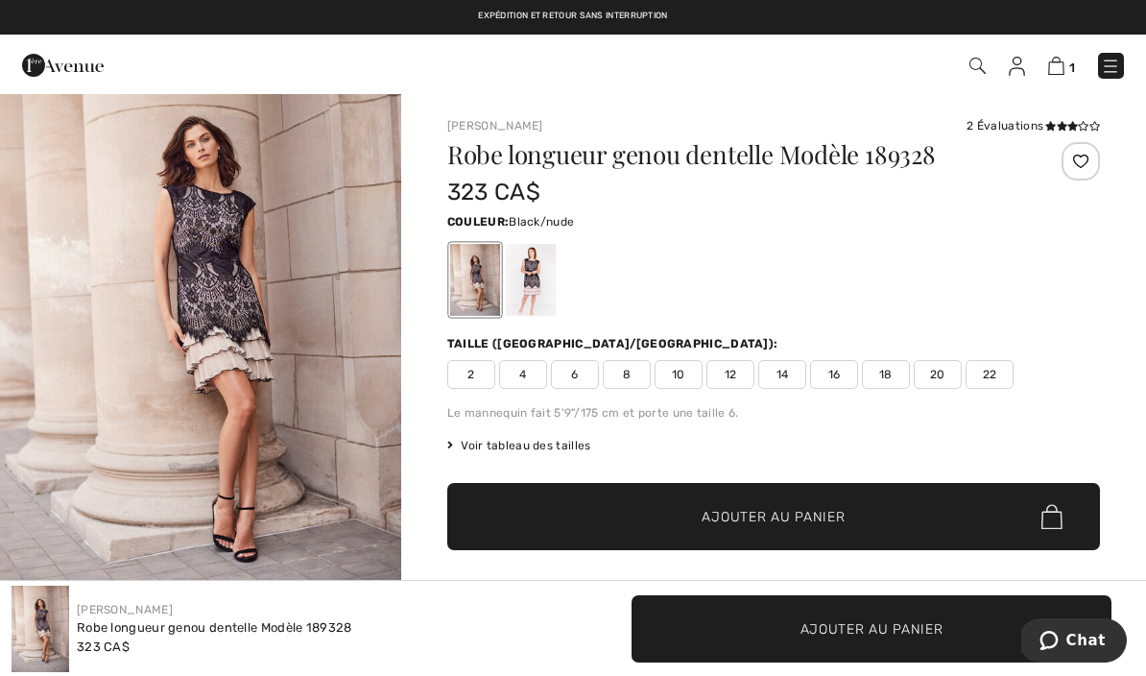
scroll to position [71, 0]
click at [180, 323] on img "1 / 6" at bounding box center [200, 324] width 401 height 602
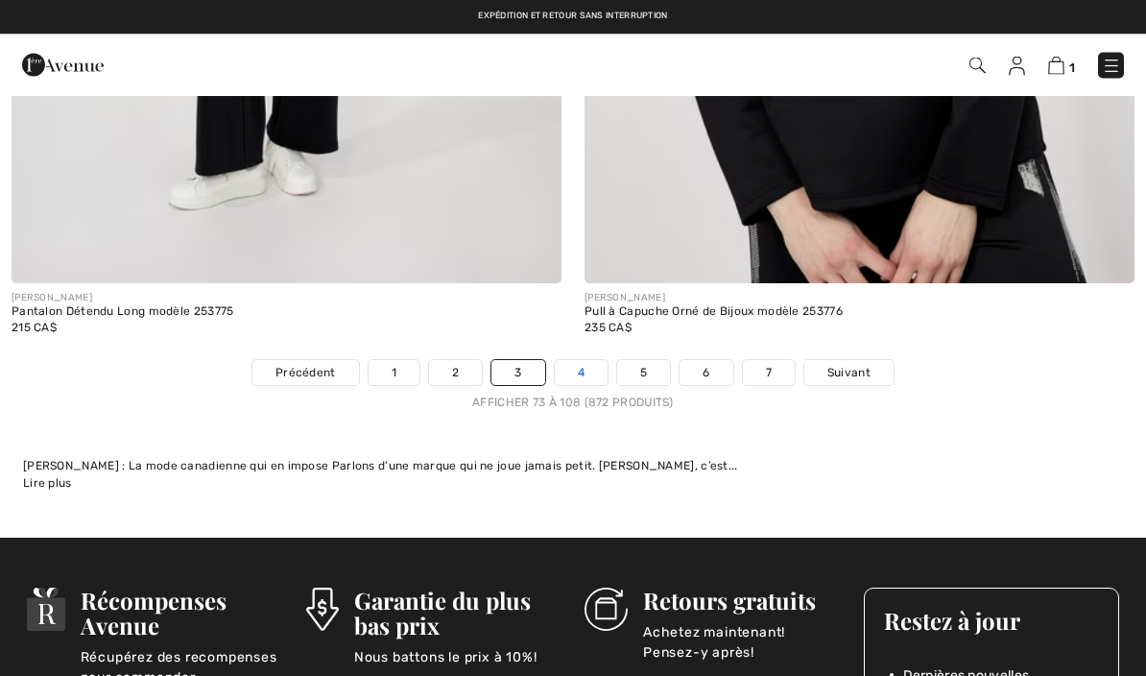
scroll to position [16986, 0]
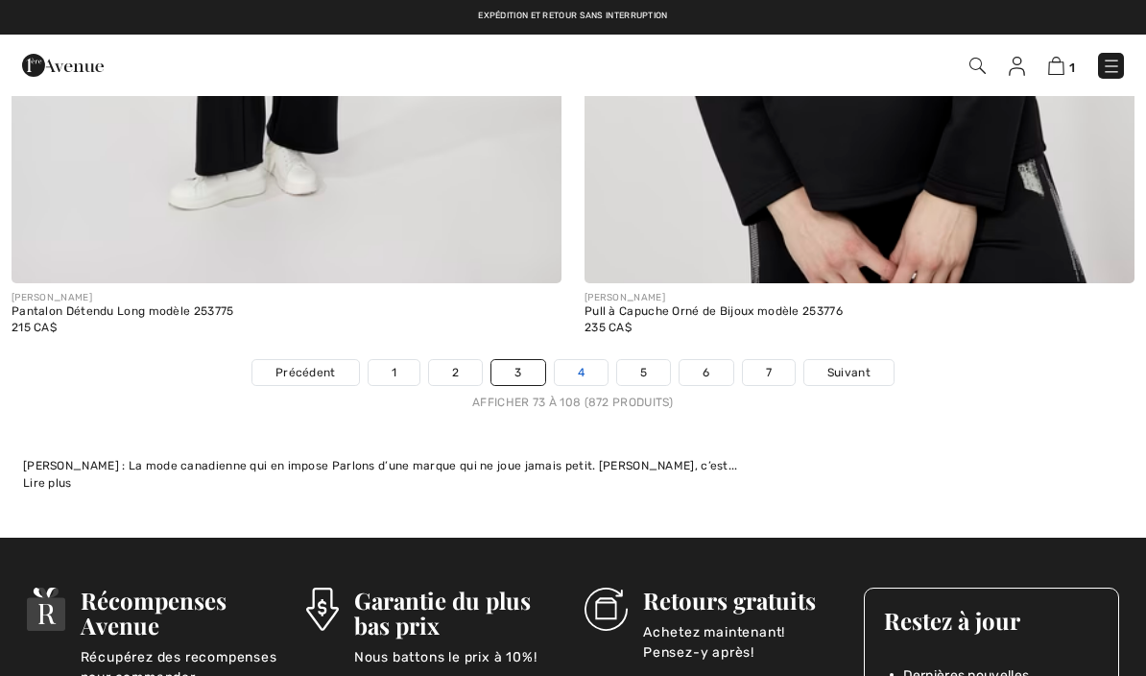
click at [587, 360] on link "4" at bounding box center [581, 372] width 53 height 25
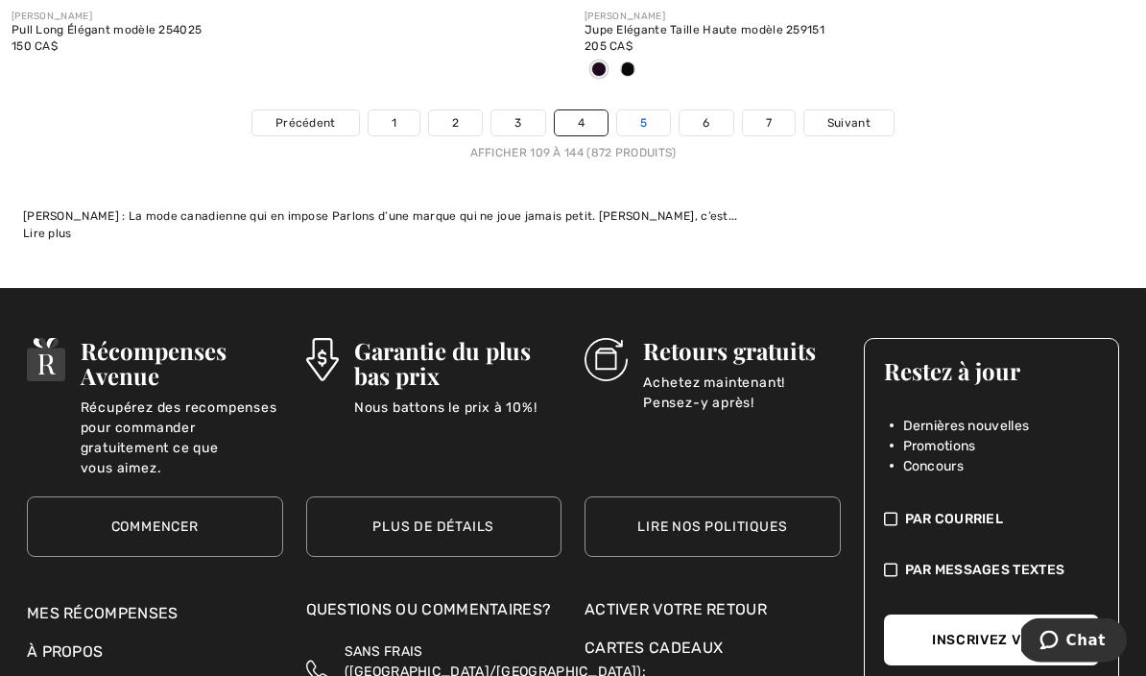
scroll to position [17299, 0]
click at [656, 110] on link "5" at bounding box center [643, 122] width 53 height 25
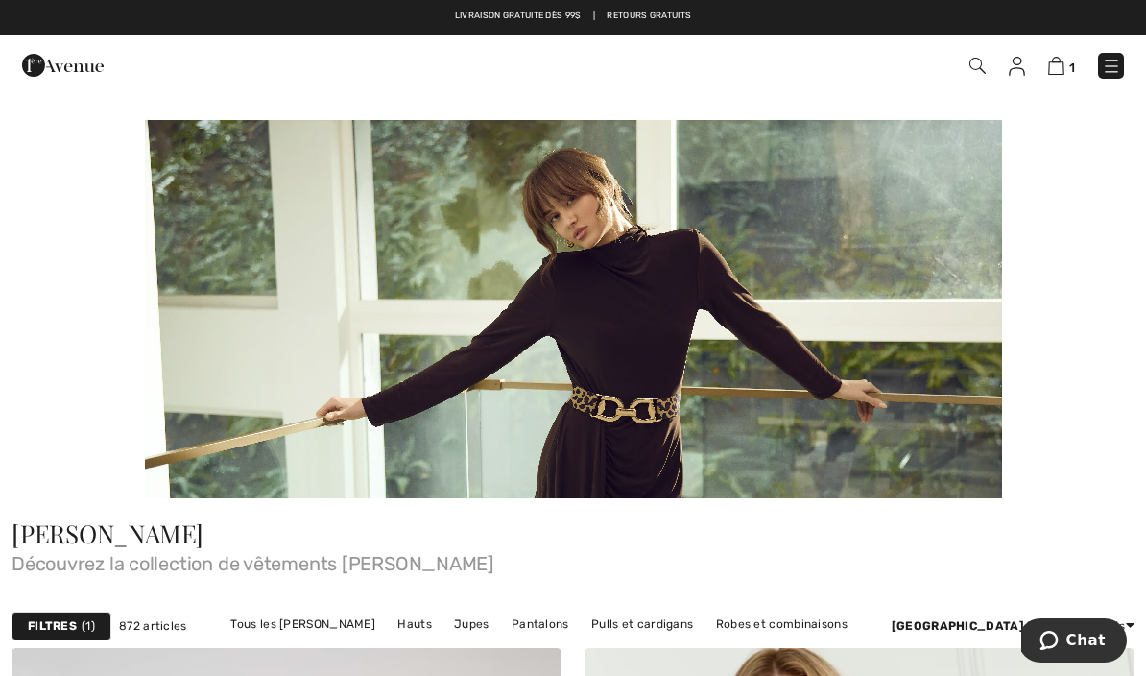
click at [1117, 63] on img at bounding box center [1111, 66] width 19 height 19
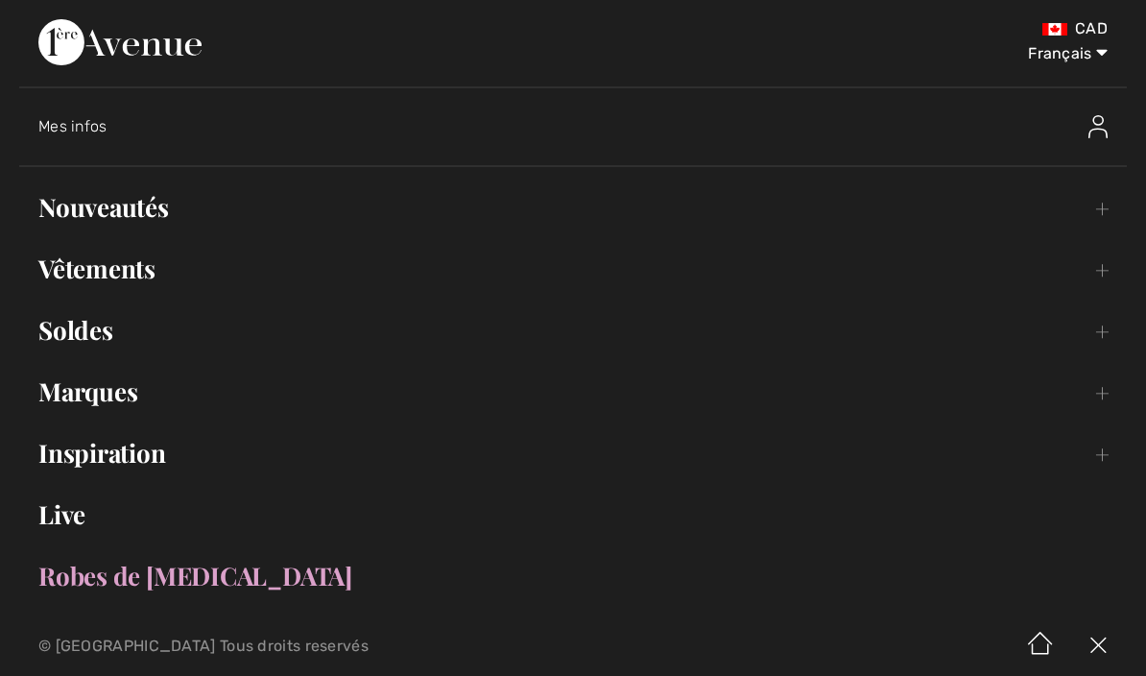
click at [1101, 125] on img at bounding box center [1098, 126] width 19 height 23
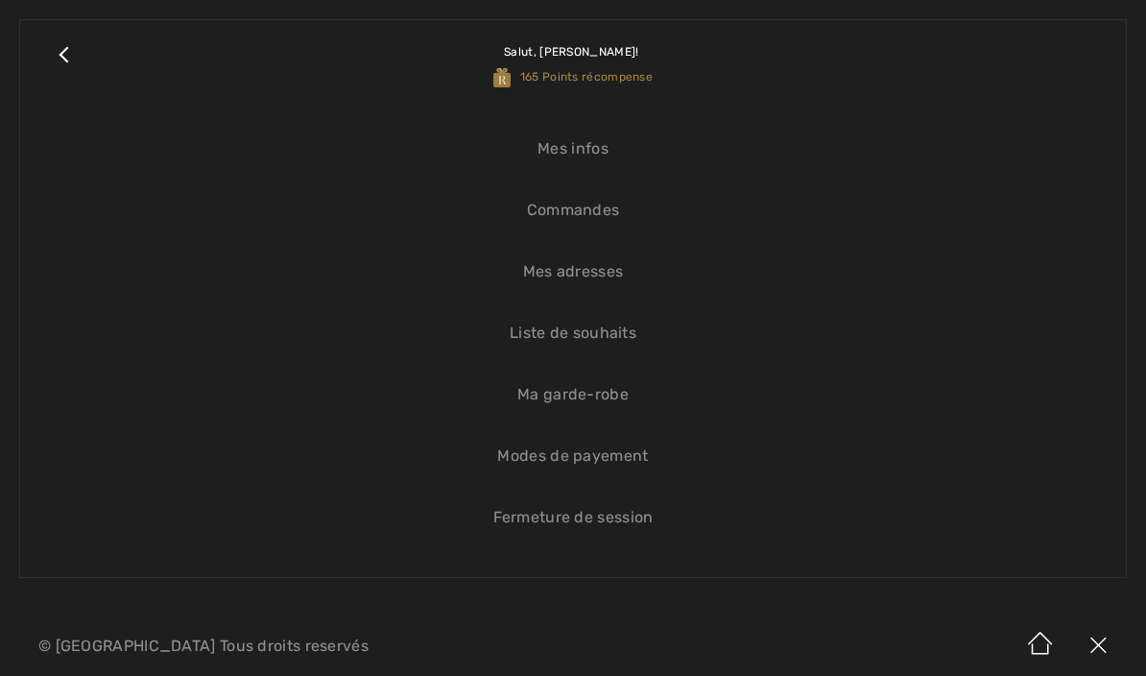
click at [610, 521] on link "Fermeture de session" at bounding box center [572, 517] width 1067 height 42
